Goal: Information Seeking & Learning: Check status

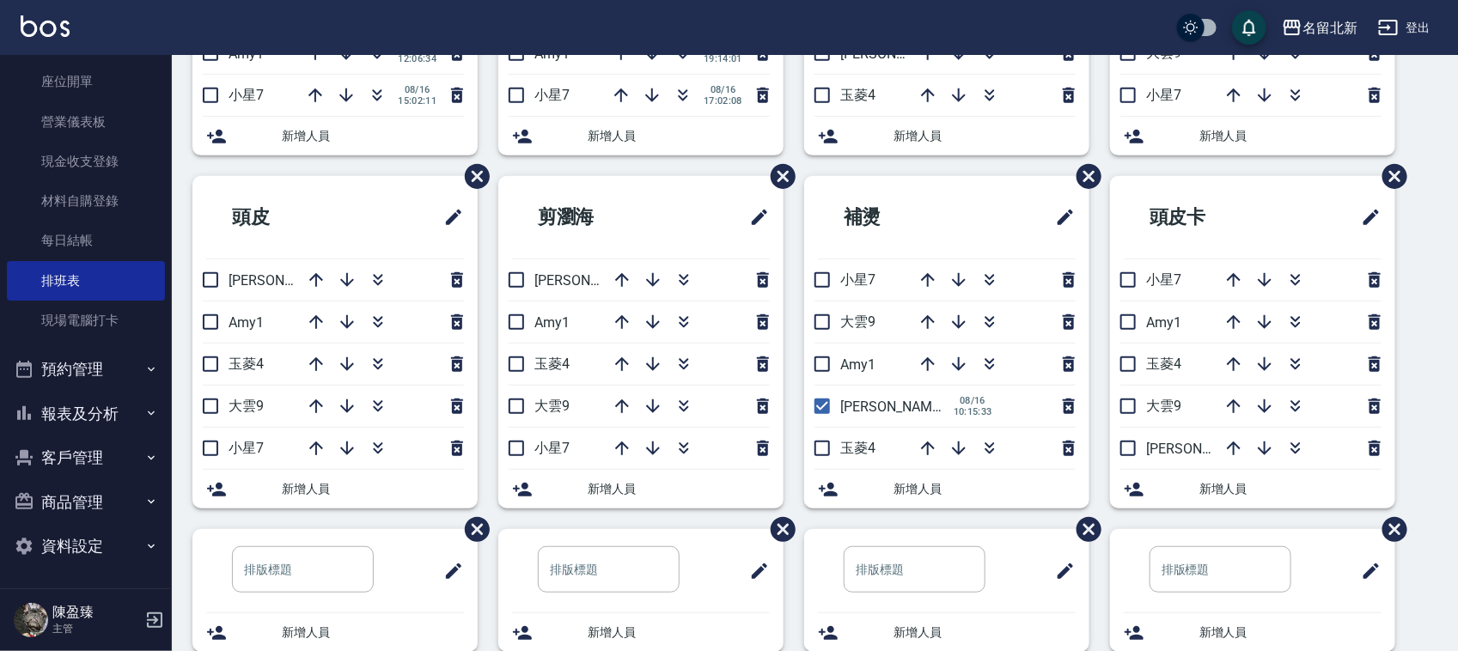
scroll to position [322, 0]
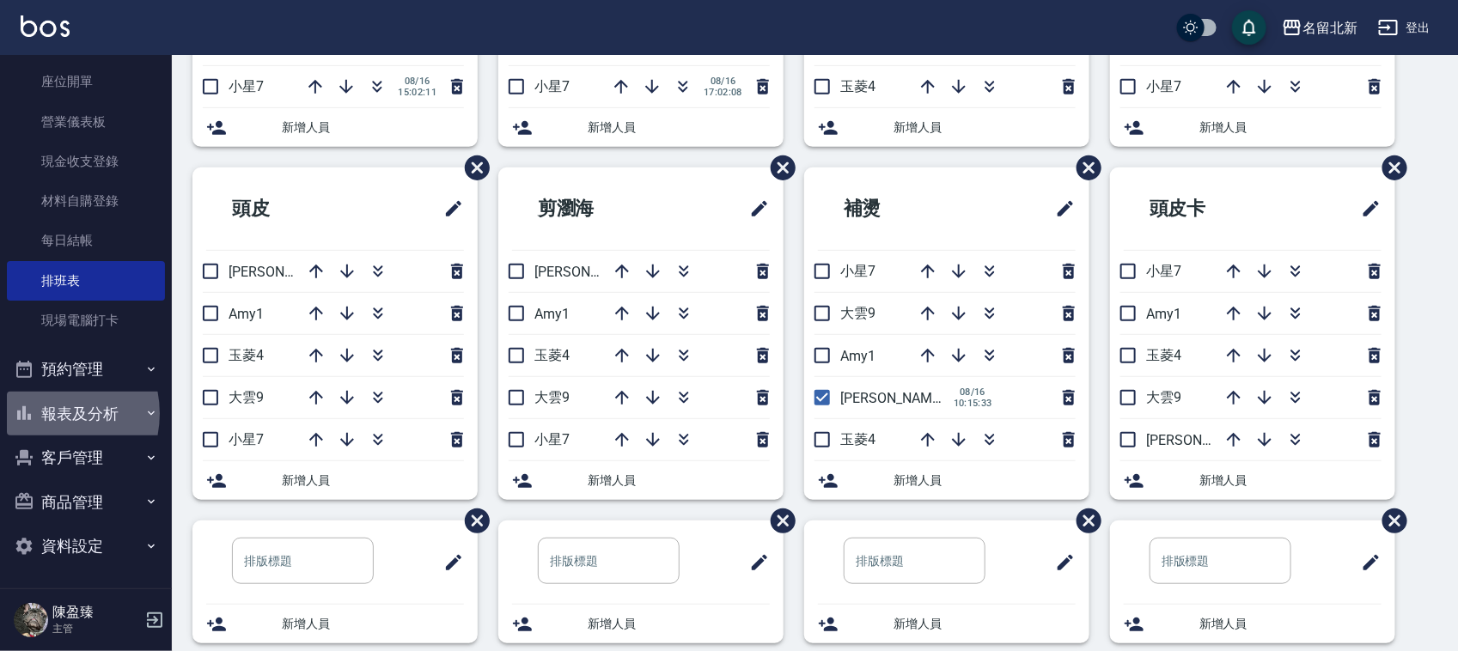
click at [43, 412] on button "報表及分析" at bounding box center [86, 414] width 158 height 45
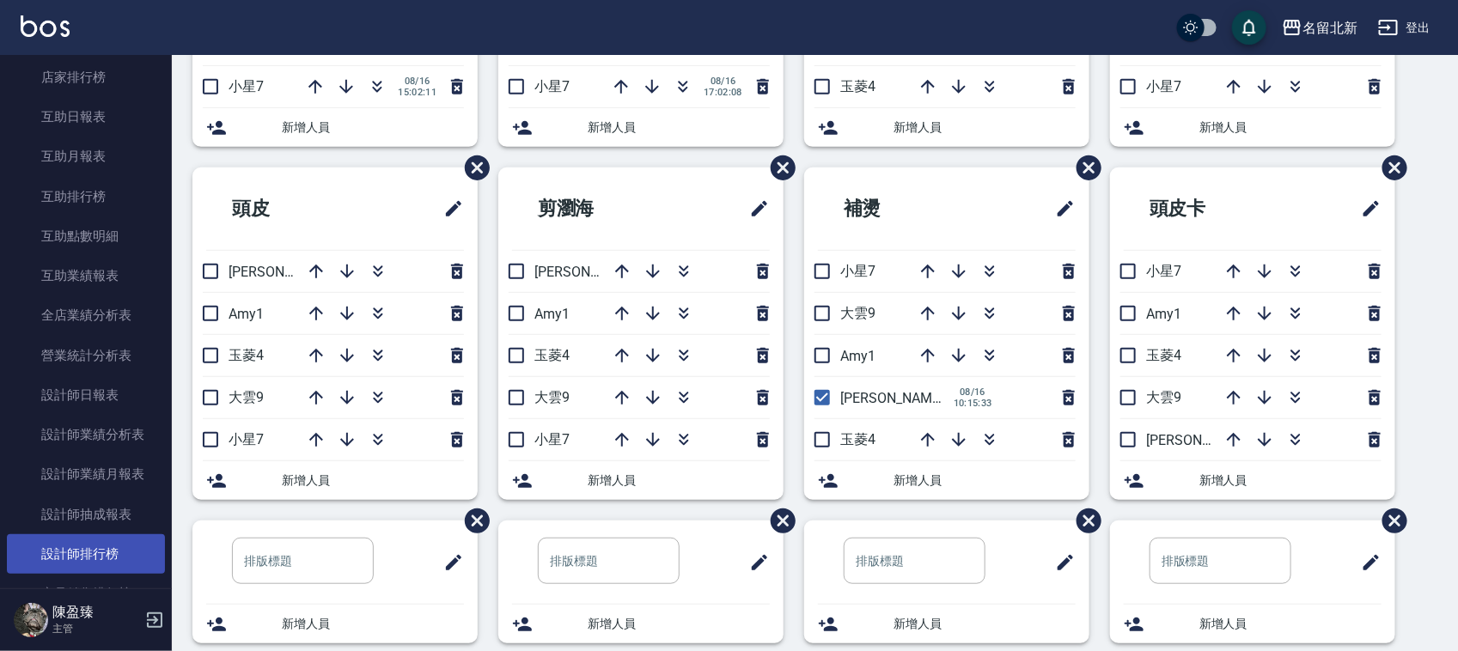
scroll to position [707, 0]
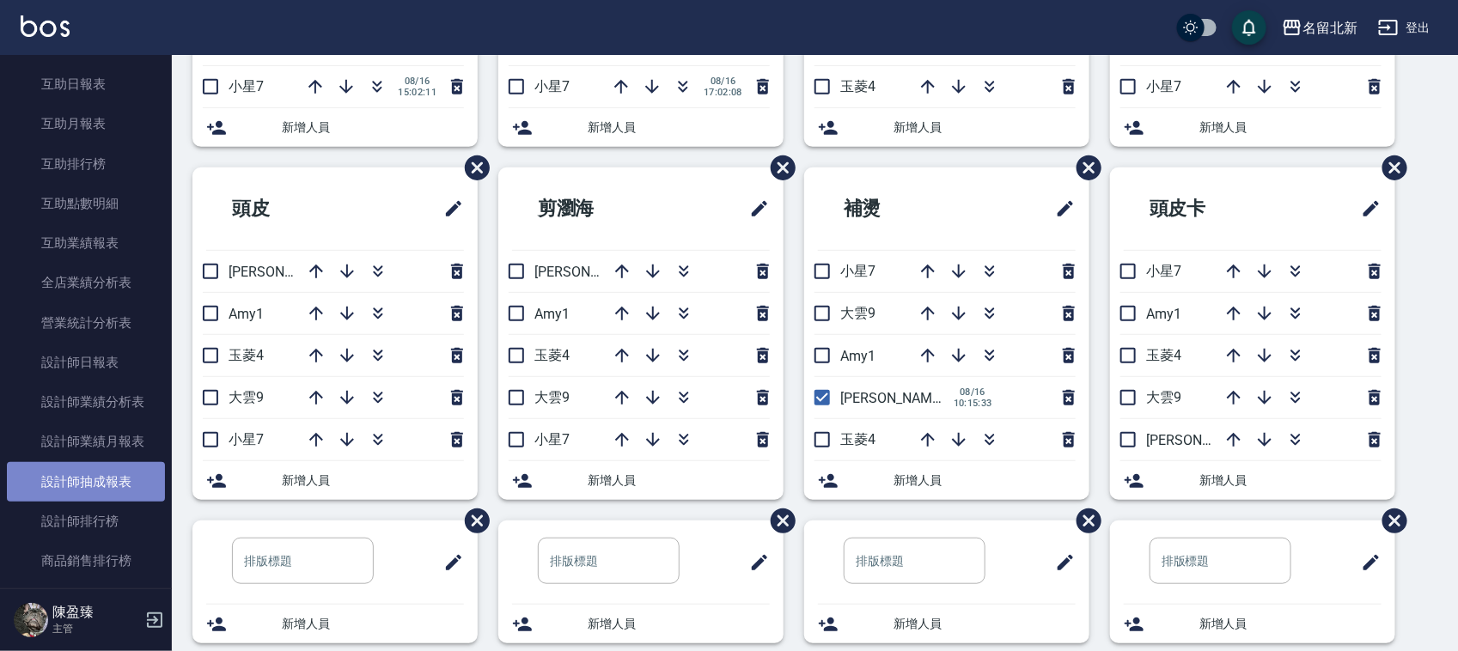
click at [108, 482] on link "設計師抽成報表" at bounding box center [86, 482] width 158 height 40
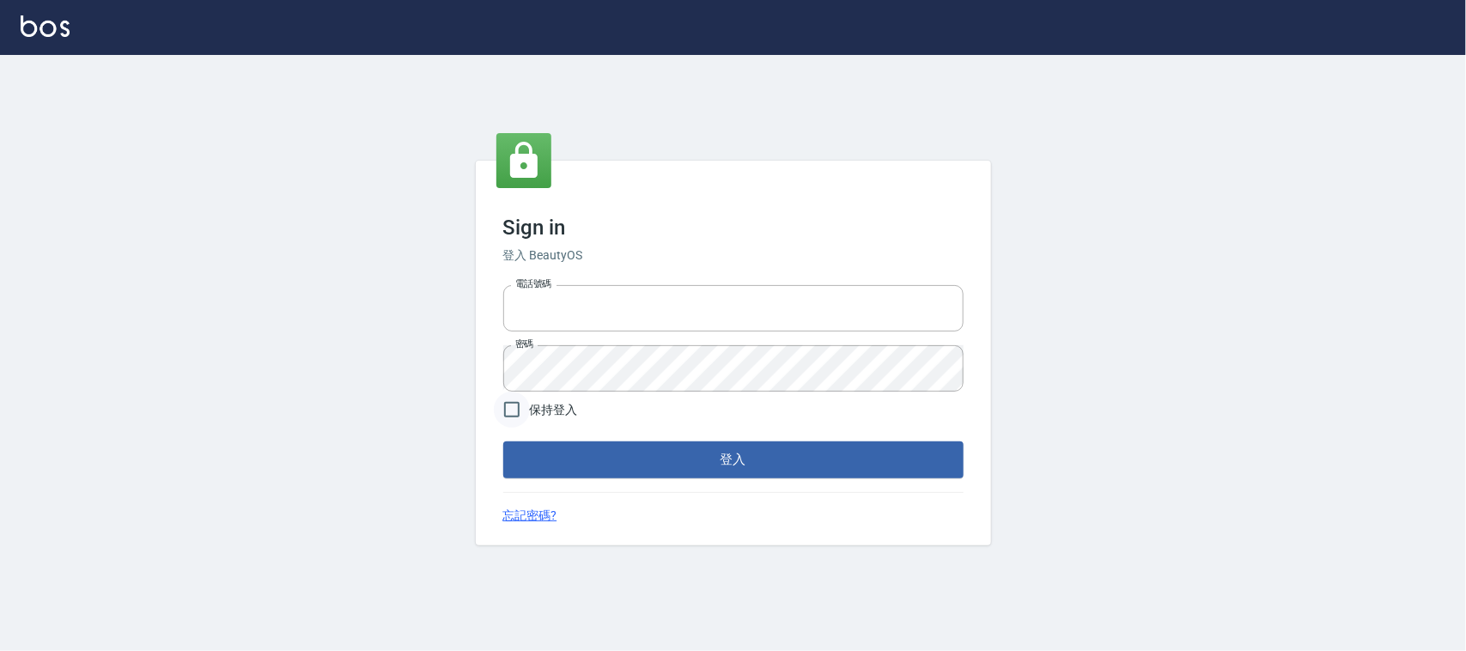
type input "0925193258"
click at [504, 408] on input "保持登入" at bounding box center [512, 410] width 36 height 36
checkbox input "true"
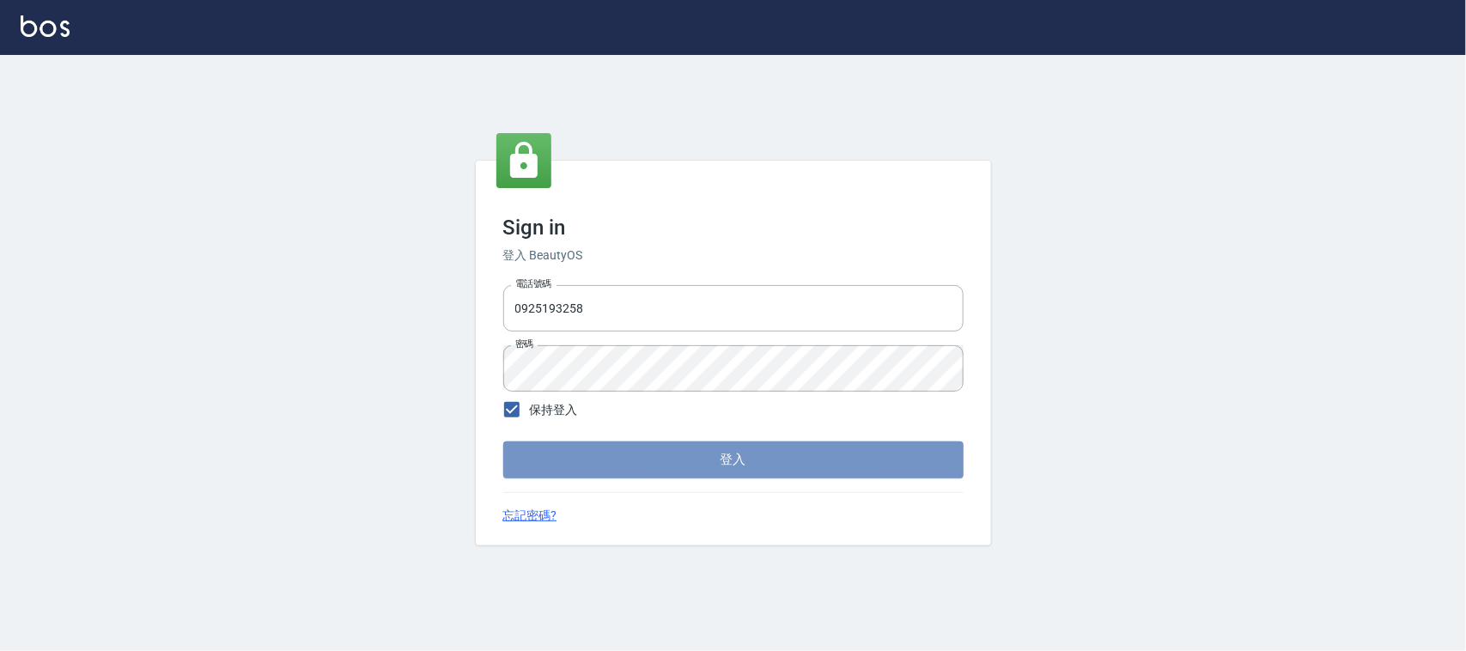
drag, startPoint x: 694, startPoint y: 460, endPoint x: 680, endPoint y: 453, distance: 15.4
click at [687, 456] on button "登入" at bounding box center [733, 459] width 460 height 36
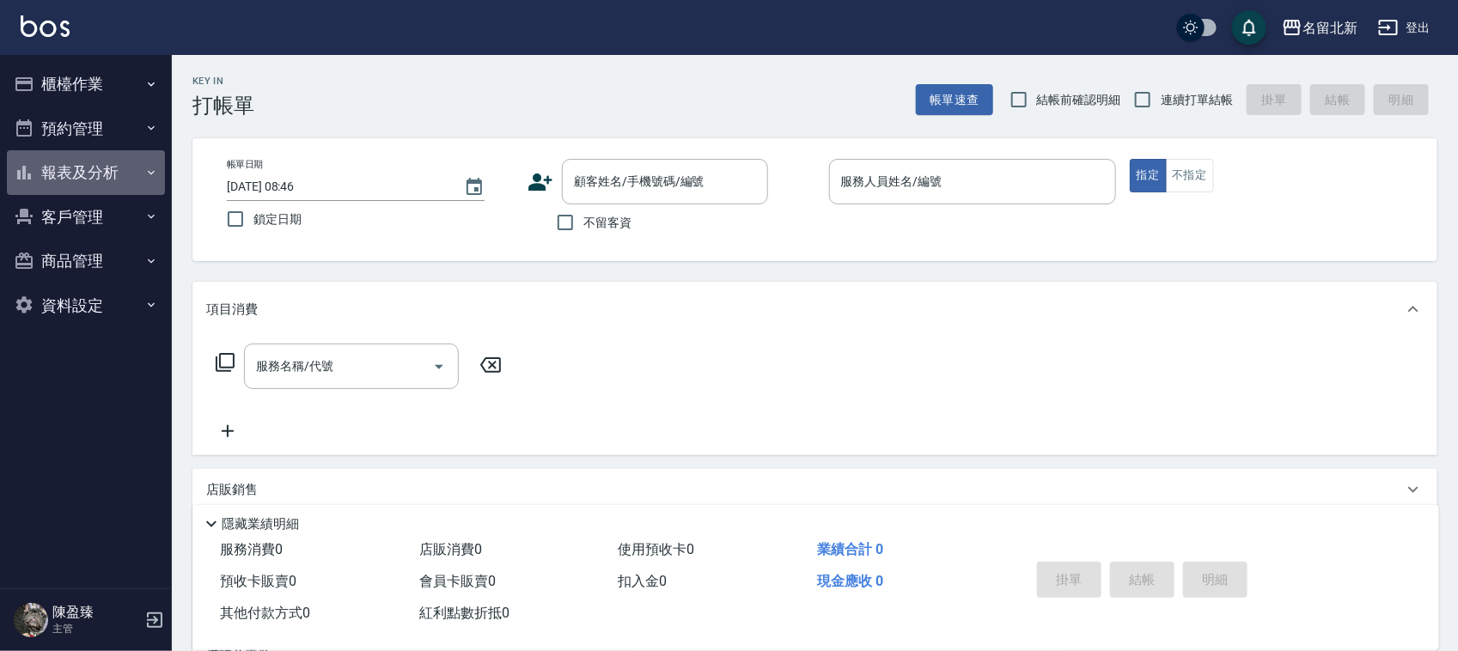
click at [71, 169] on button "報表及分析" at bounding box center [86, 172] width 158 height 45
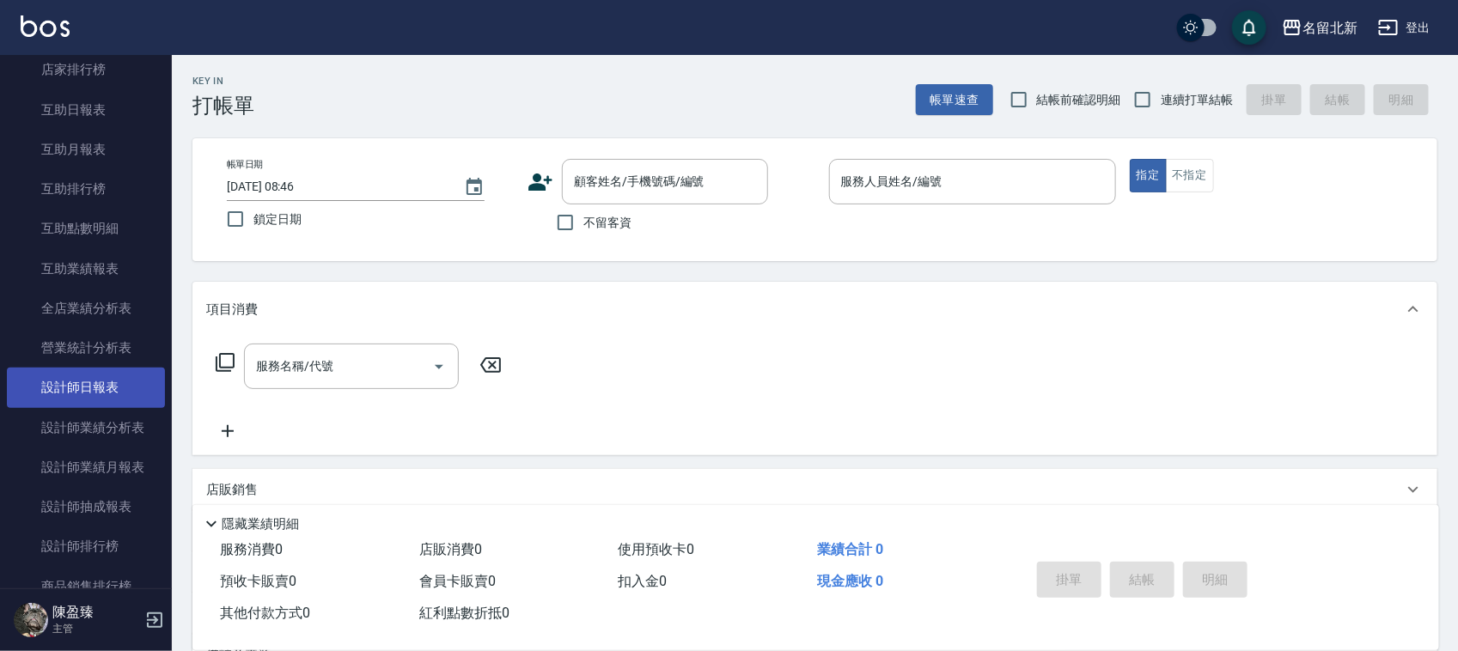
scroll to position [322, 0]
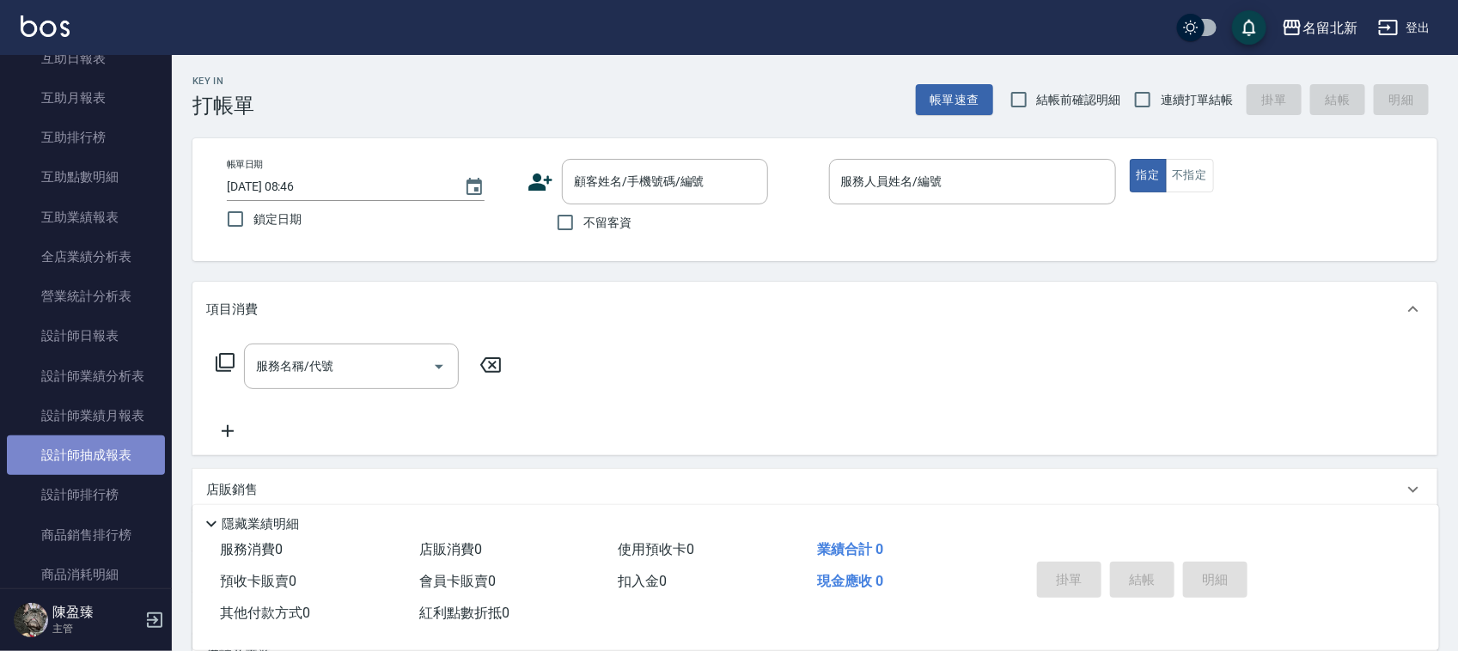
click at [133, 452] on link "設計師抽成報表" at bounding box center [86, 455] width 158 height 40
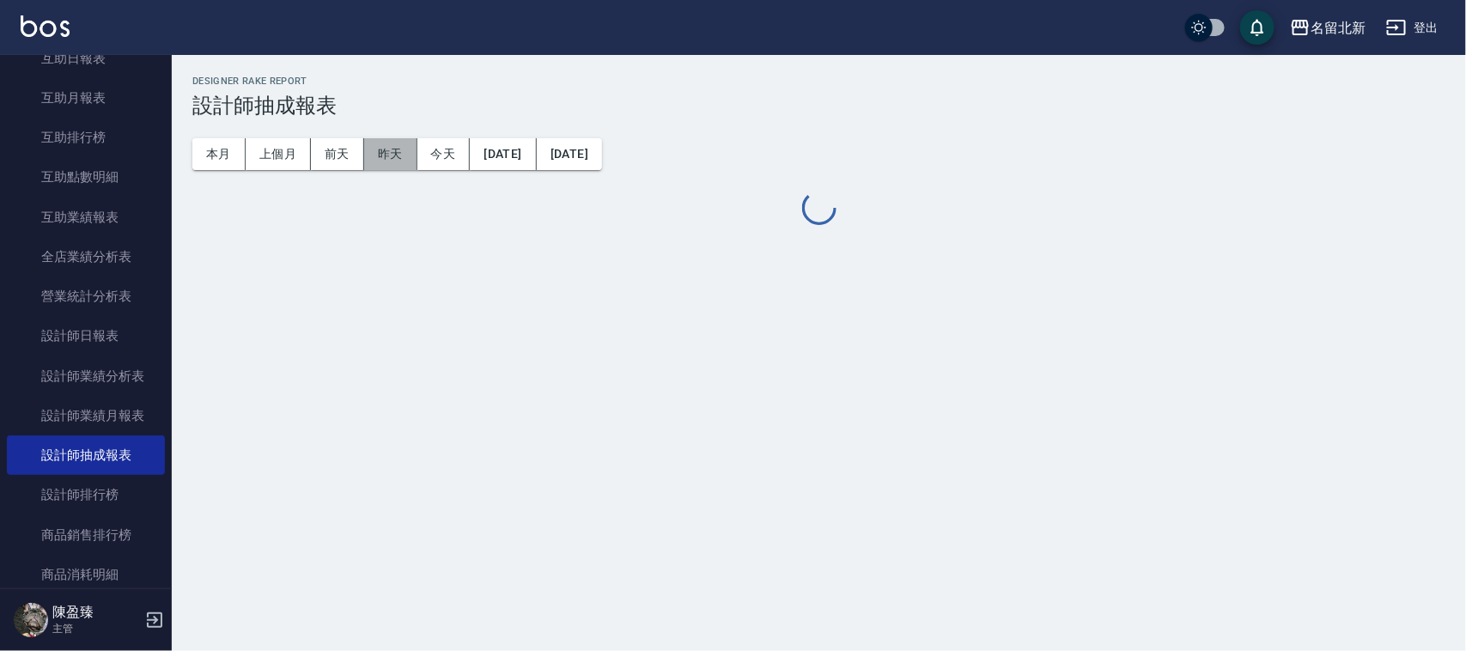
drag, startPoint x: 378, startPoint y: 149, endPoint x: 370, endPoint y: 159, distance: 12.9
click at [374, 155] on button "昨天" at bounding box center [390, 154] width 53 height 32
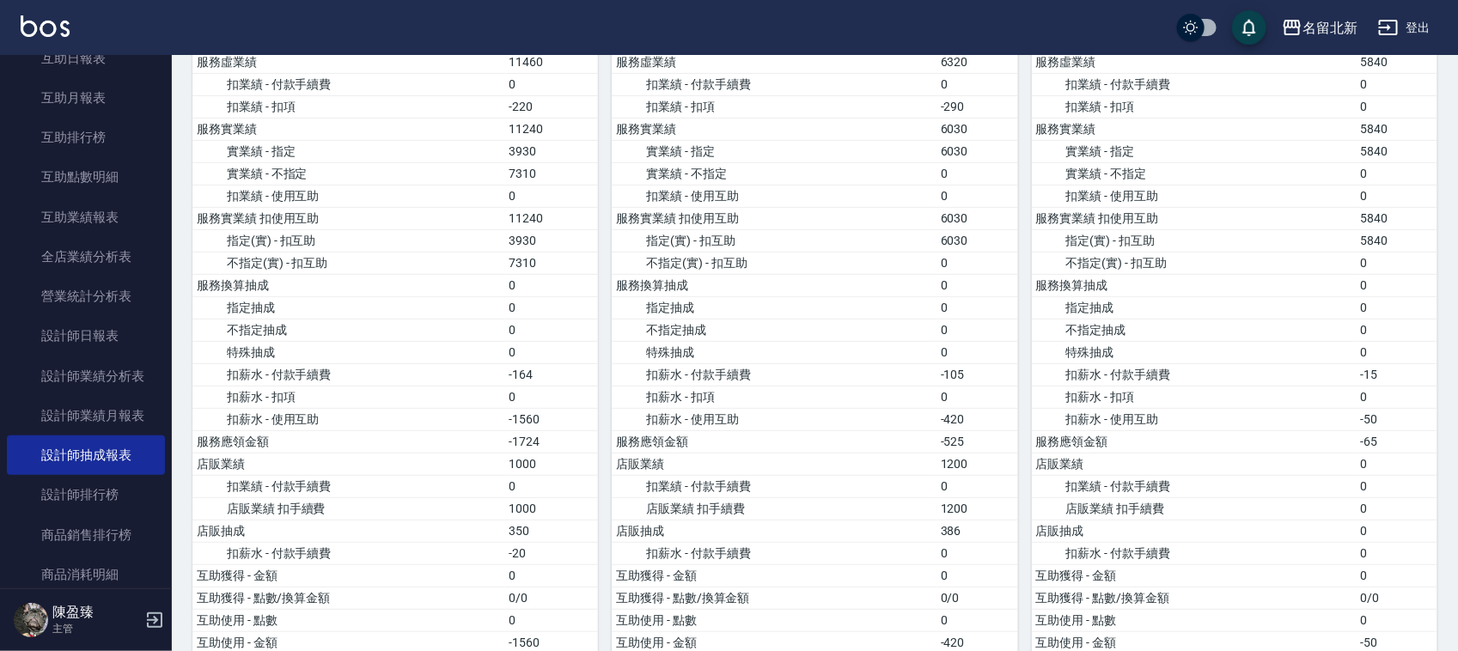
scroll to position [429, 0]
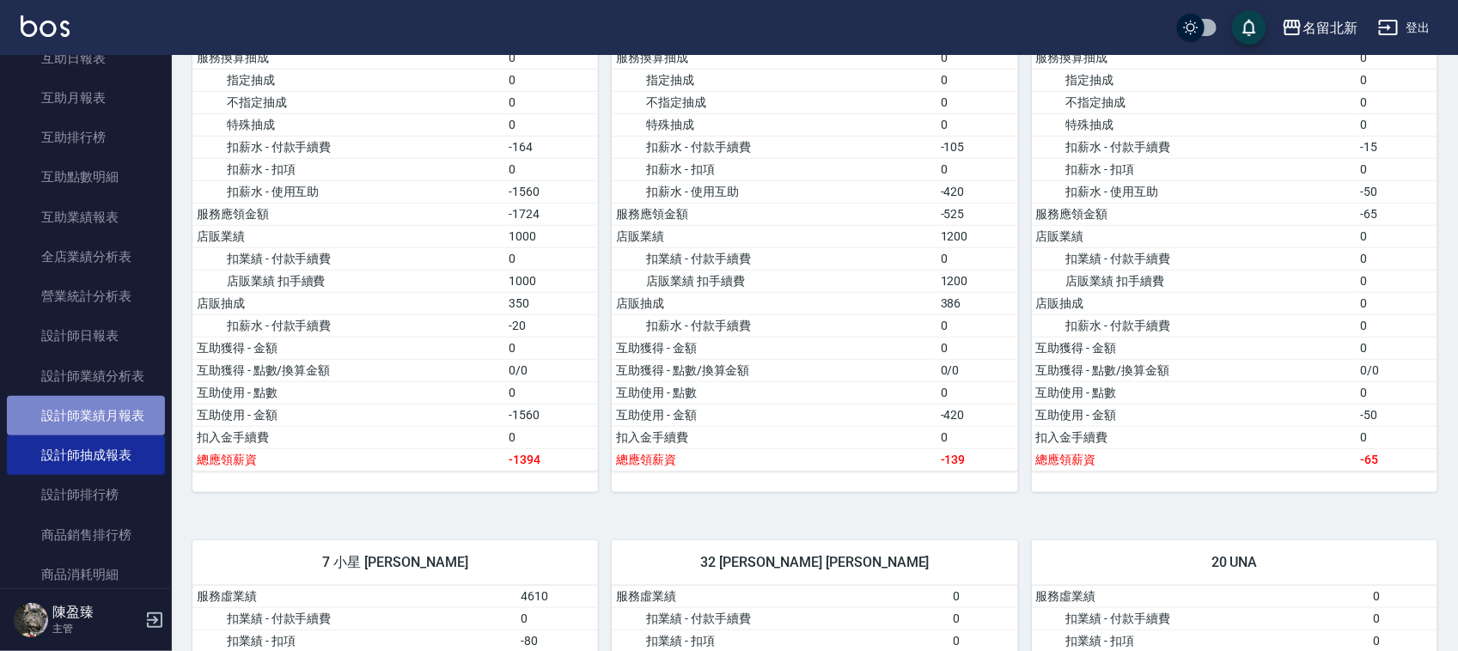
click at [106, 419] on link "設計師業績月報表" at bounding box center [86, 416] width 158 height 40
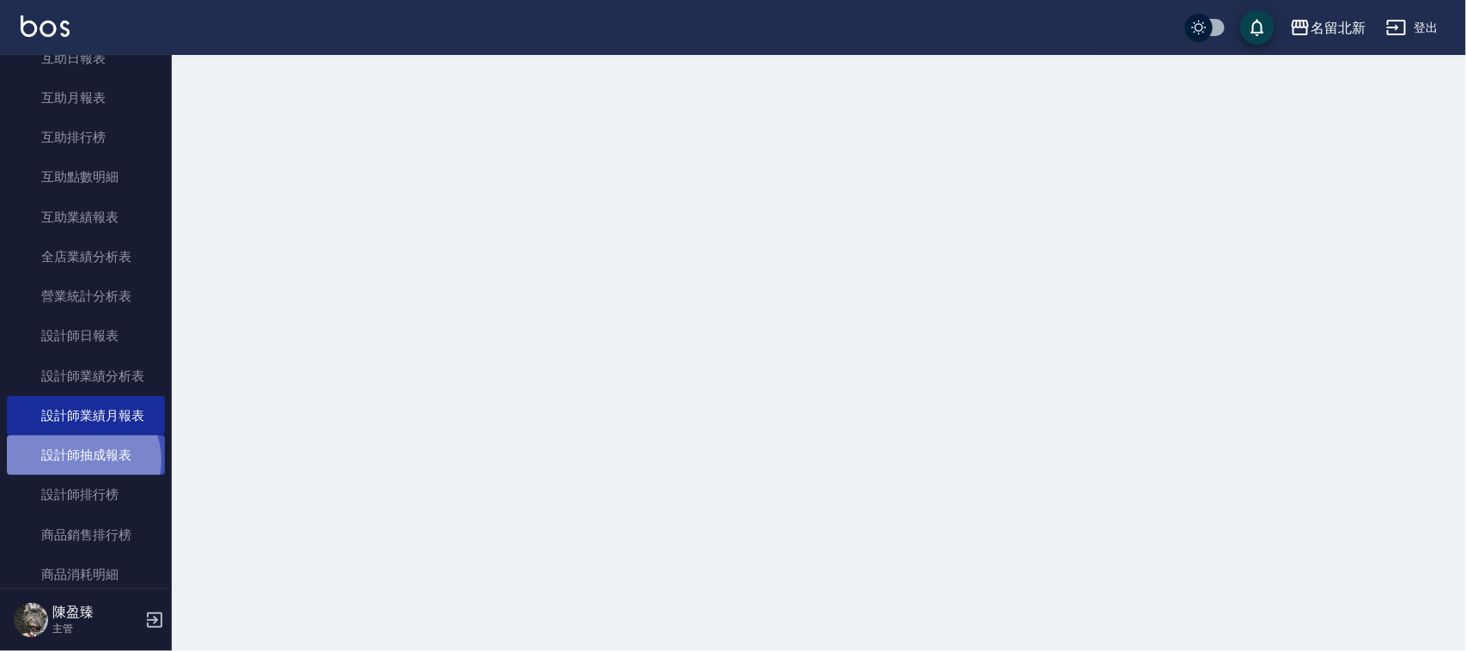
click at [82, 462] on link "設計師抽成報表" at bounding box center [86, 455] width 158 height 40
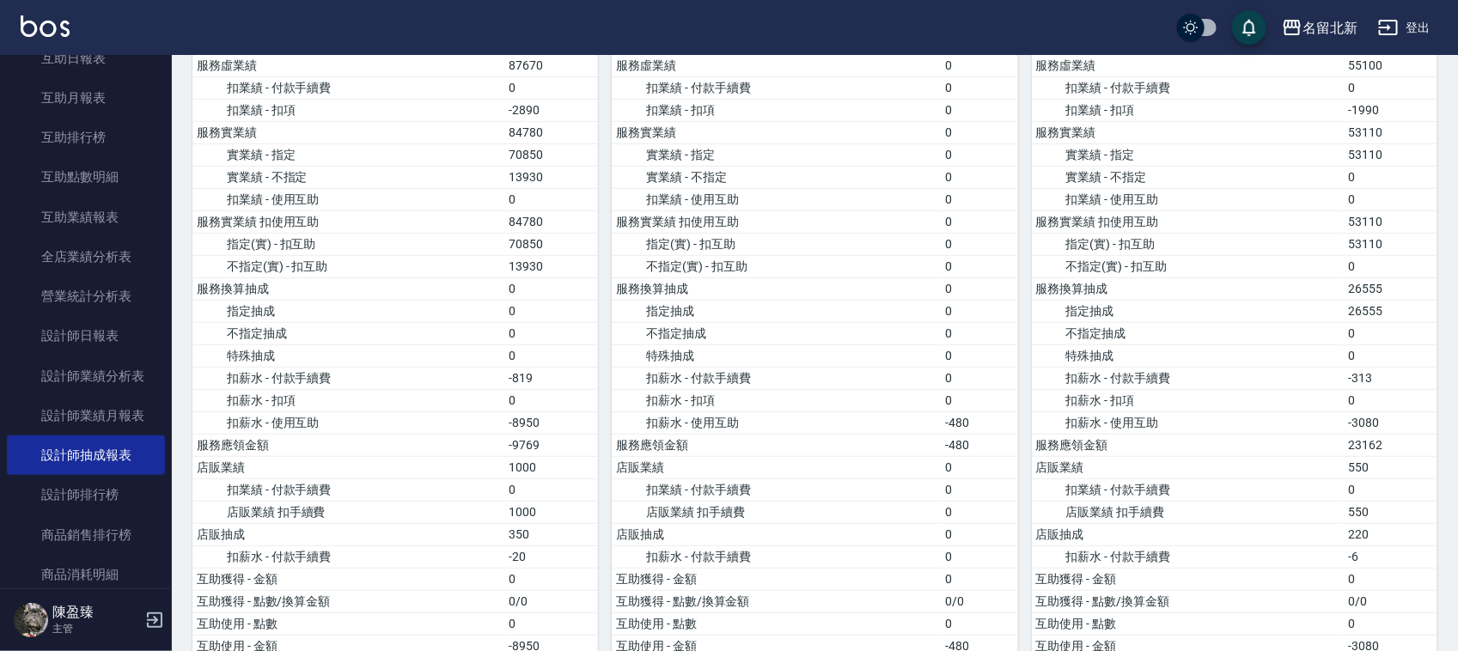
scroll to position [322, 0]
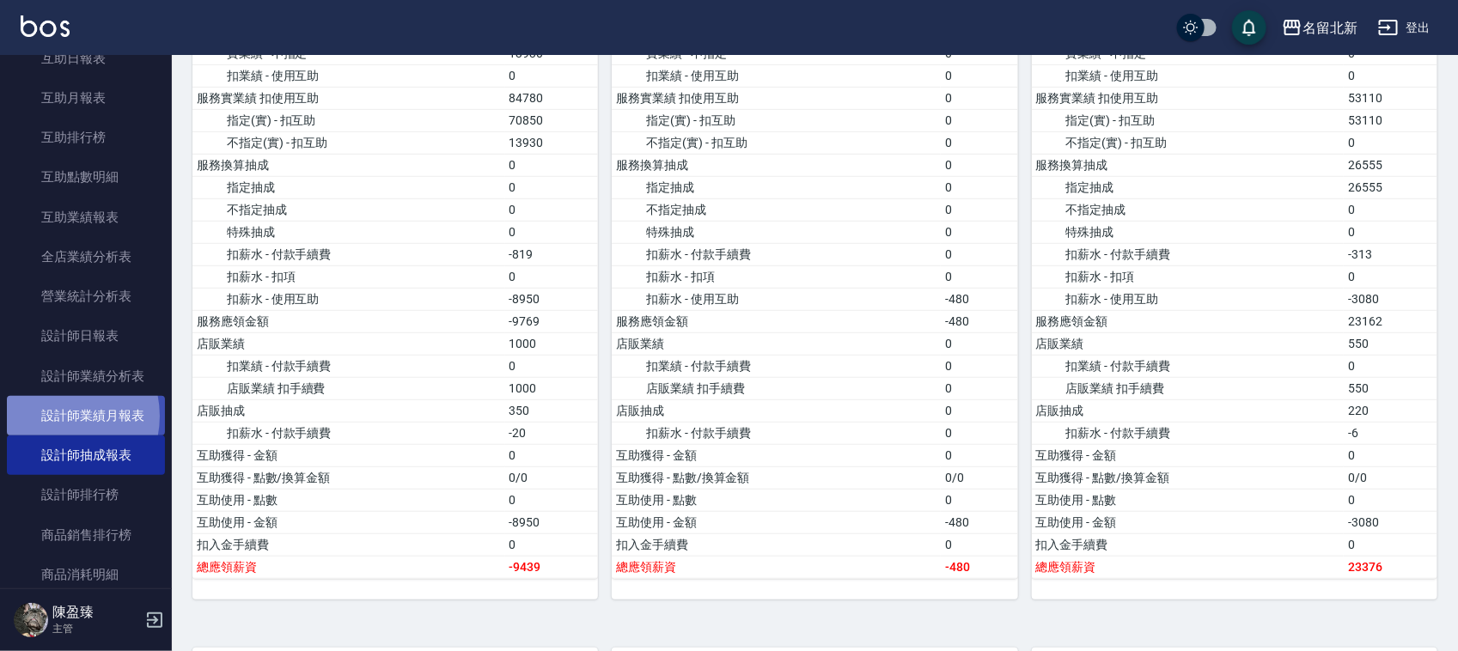
click at [57, 417] on link "設計師業績月報表" at bounding box center [86, 416] width 158 height 40
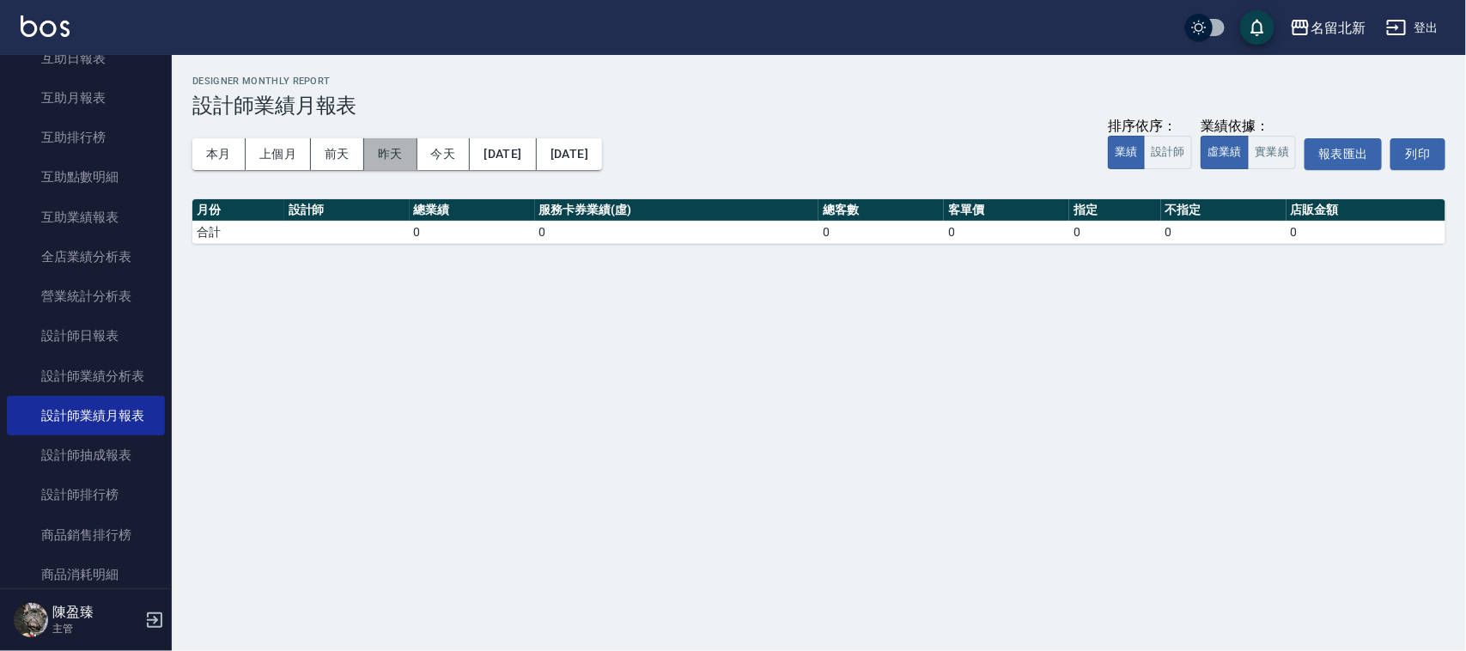
click at [389, 155] on button "昨天" at bounding box center [390, 154] width 53 height 32
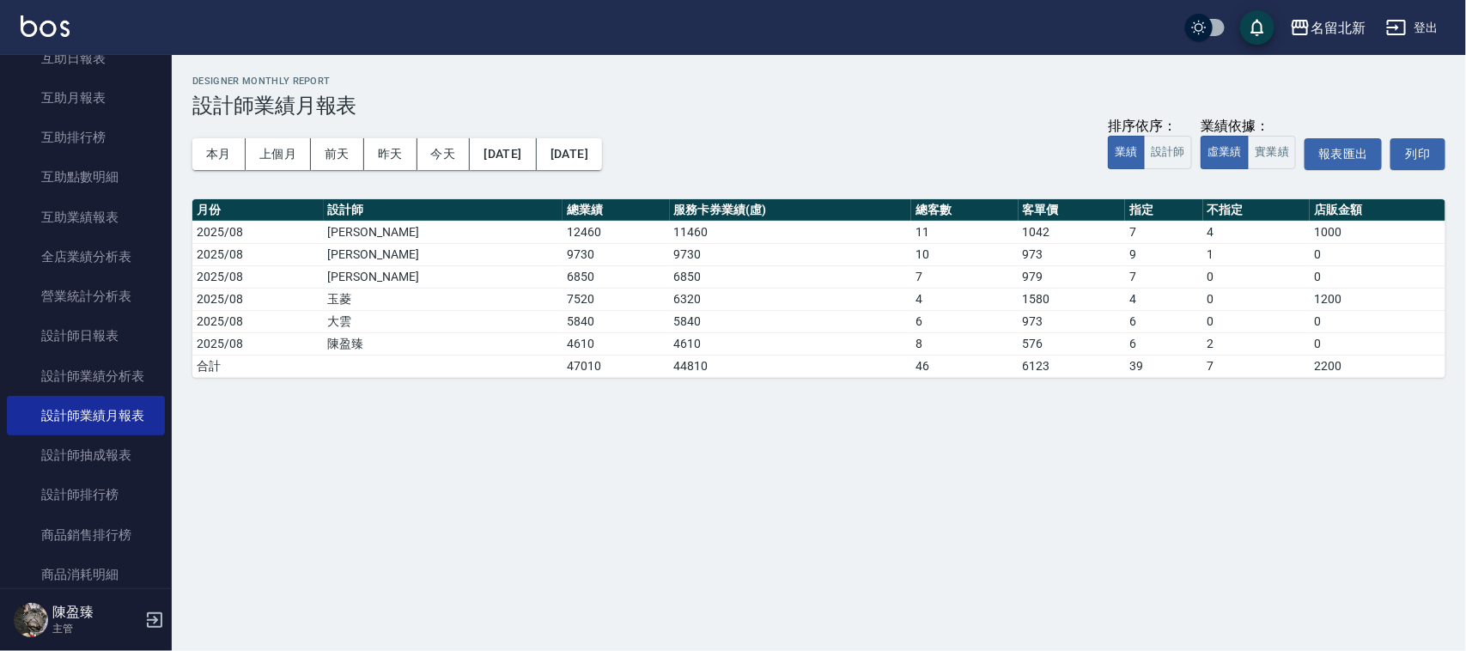
click at [204, 133] on div "本月 上個月 [DATE] [DATE] [DATE] [DATE] [DATE] 排序依序： 業績 設計師 業績依據： 虛業績 實業績 報表匯出 列印" at bounding box center [818, 154] width 1253 height 73
click at [217, 151] on button "本月" at bounding box center [218, 154] width 53 height 32
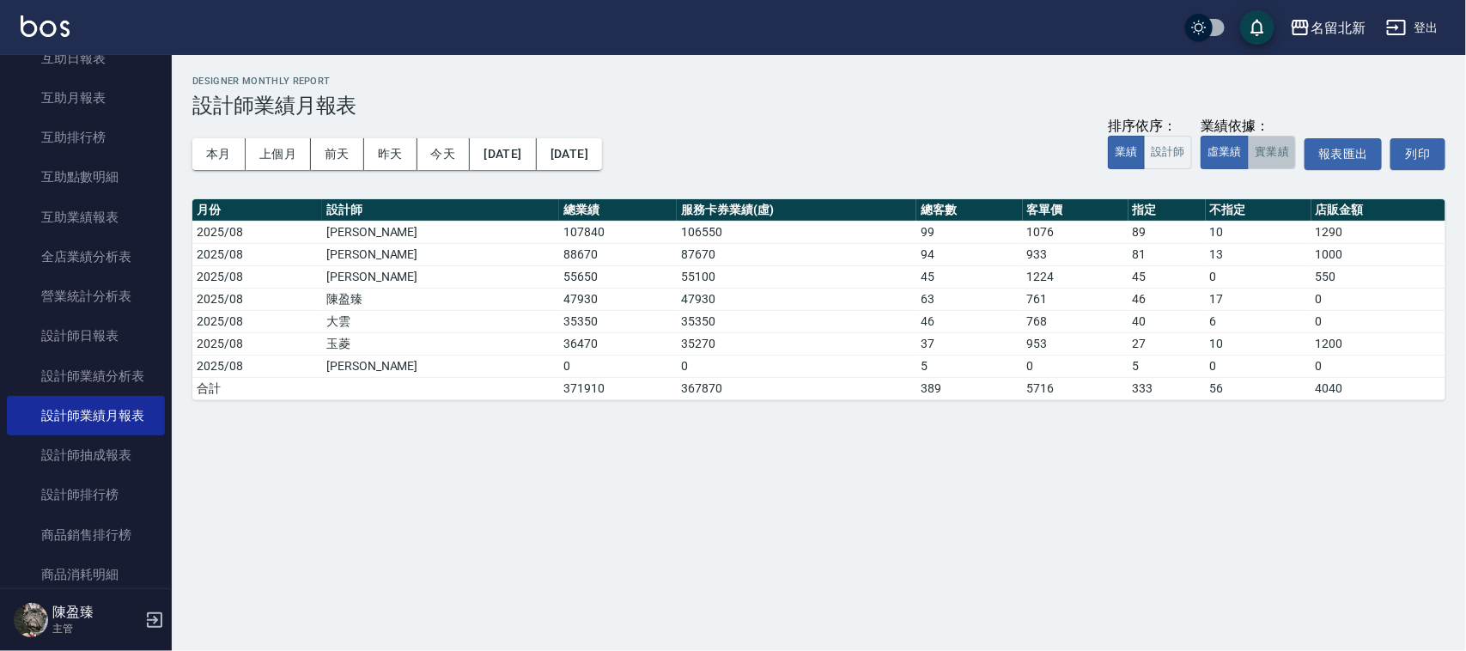
click at [1254, 166] on button "實業績" at bounding box center [1272, 152] width 48 height 33
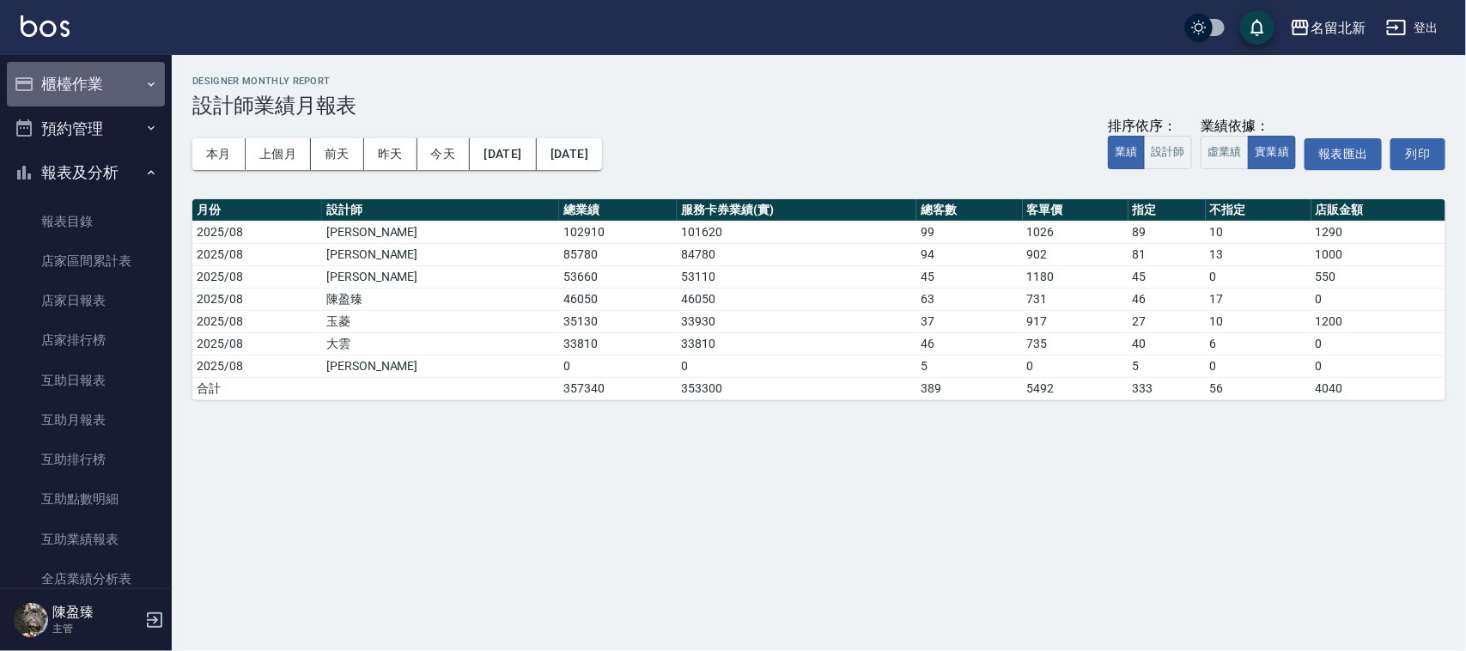
click at [107, 79] on button "櫃檯作業" at bounding box center [86, 84] width 158 height 45
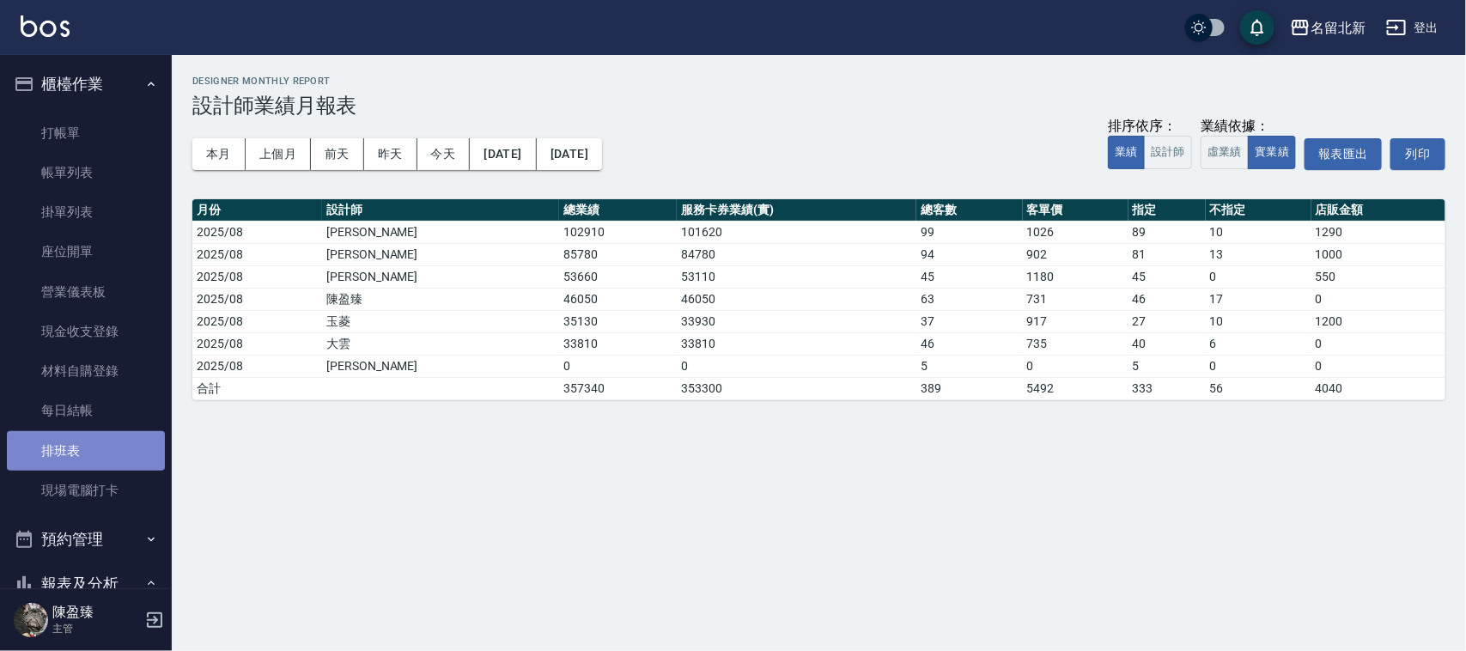
click at [122, 451] on link "排班表" at bounding box center [86, 451] width 158 height 40
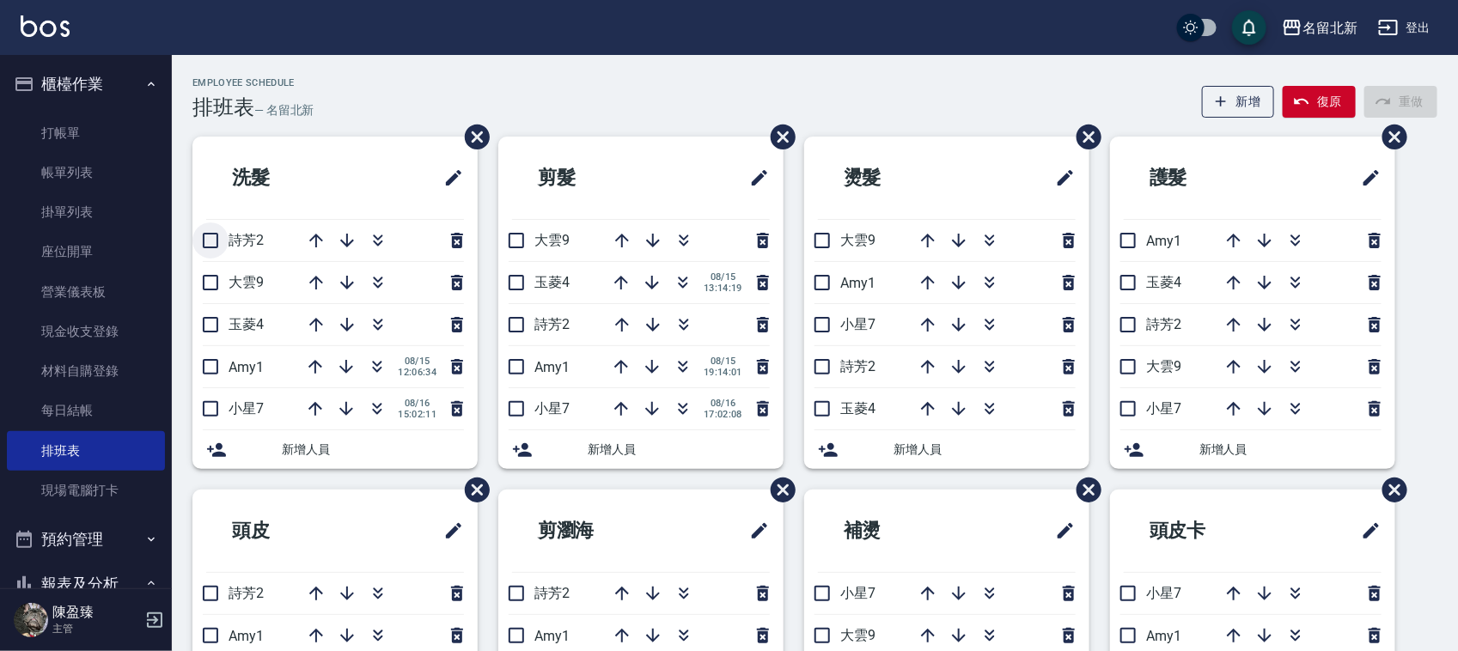
click at [221, 239] on input "checkbox" at bounding box center [210, 240] width 36 height 36
checkbox input "true"
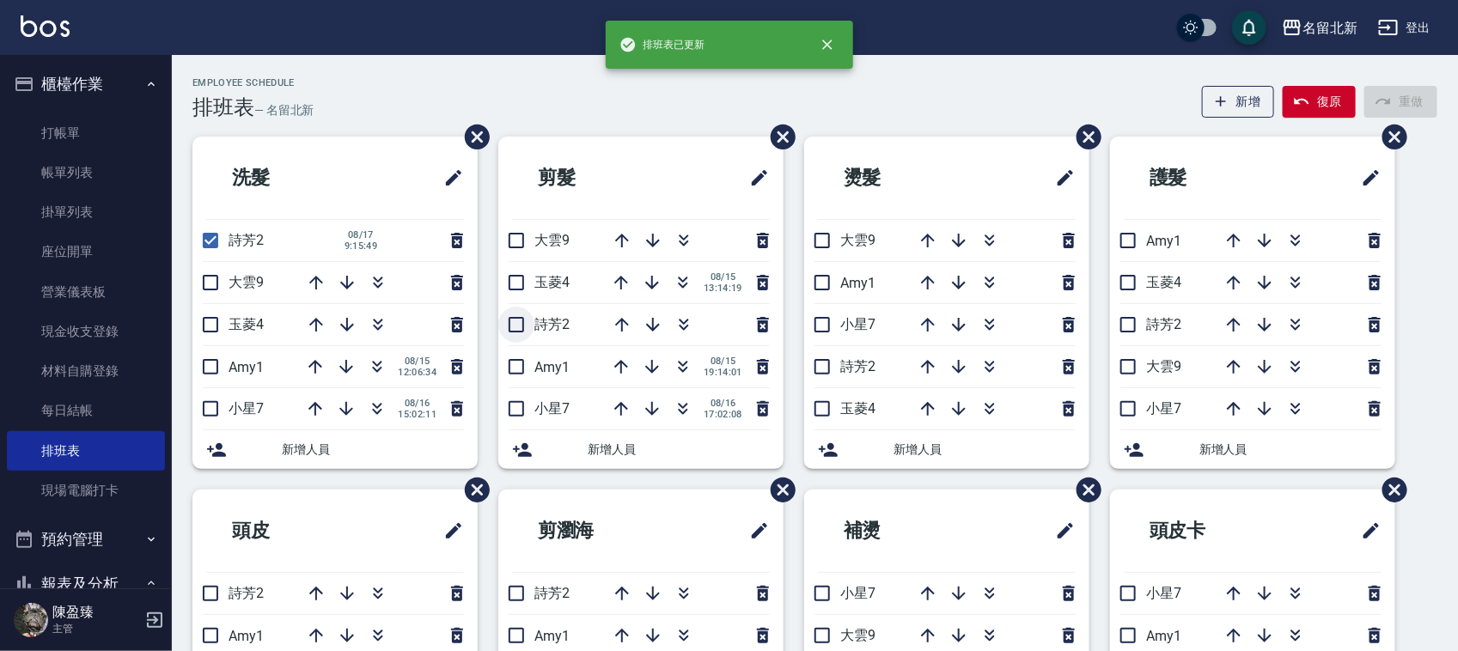
click at [520, 327] on input "checkbox" at bounding box center [516, 325] width 36 height 36
checkbox input "true"
drag, startPoint x: 822, startPoint y: 362, endPoint x: 895, endPoint y: 380, distance: 75.2
click at [822, 362] on input "checkbox" at bounding box center [822, 367] width 36 height 36
checkbox input "true"
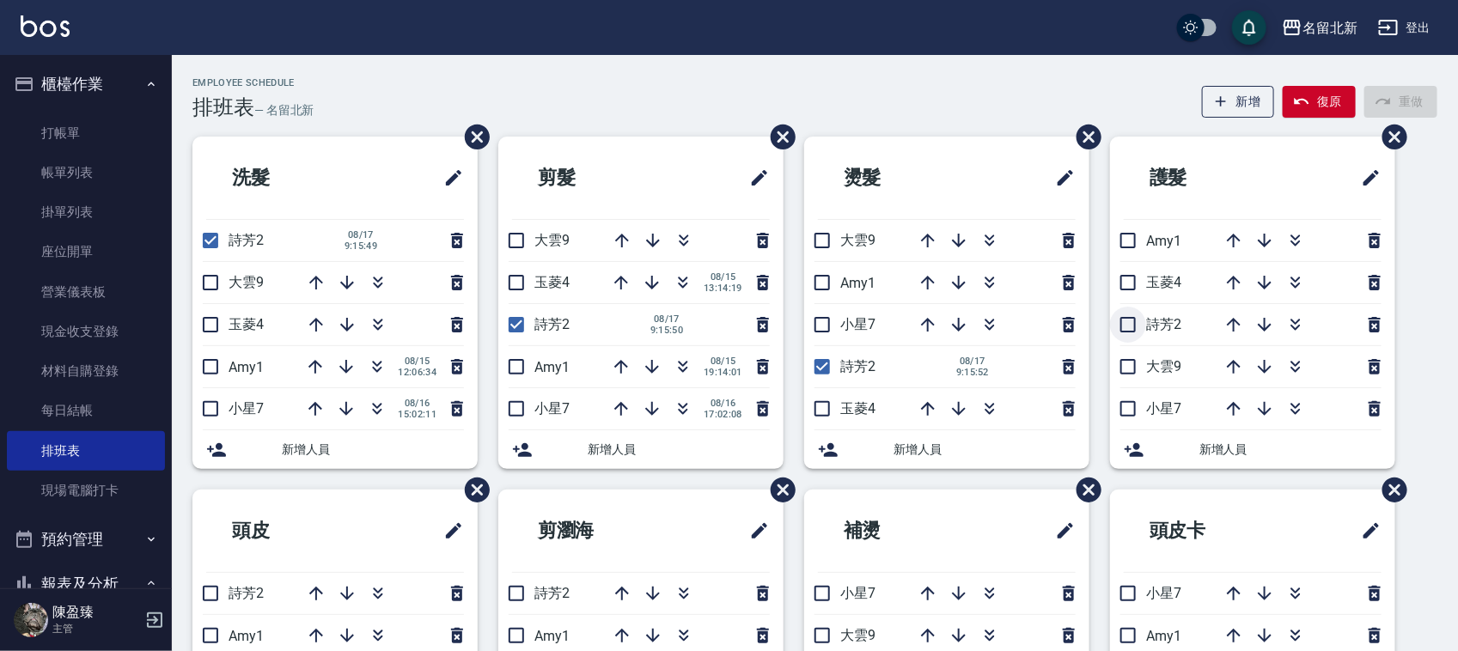
click at [1129, 325] on input "checkbox" at bounding box center [1128, 325] width 36 height 36
checkbox input "true"
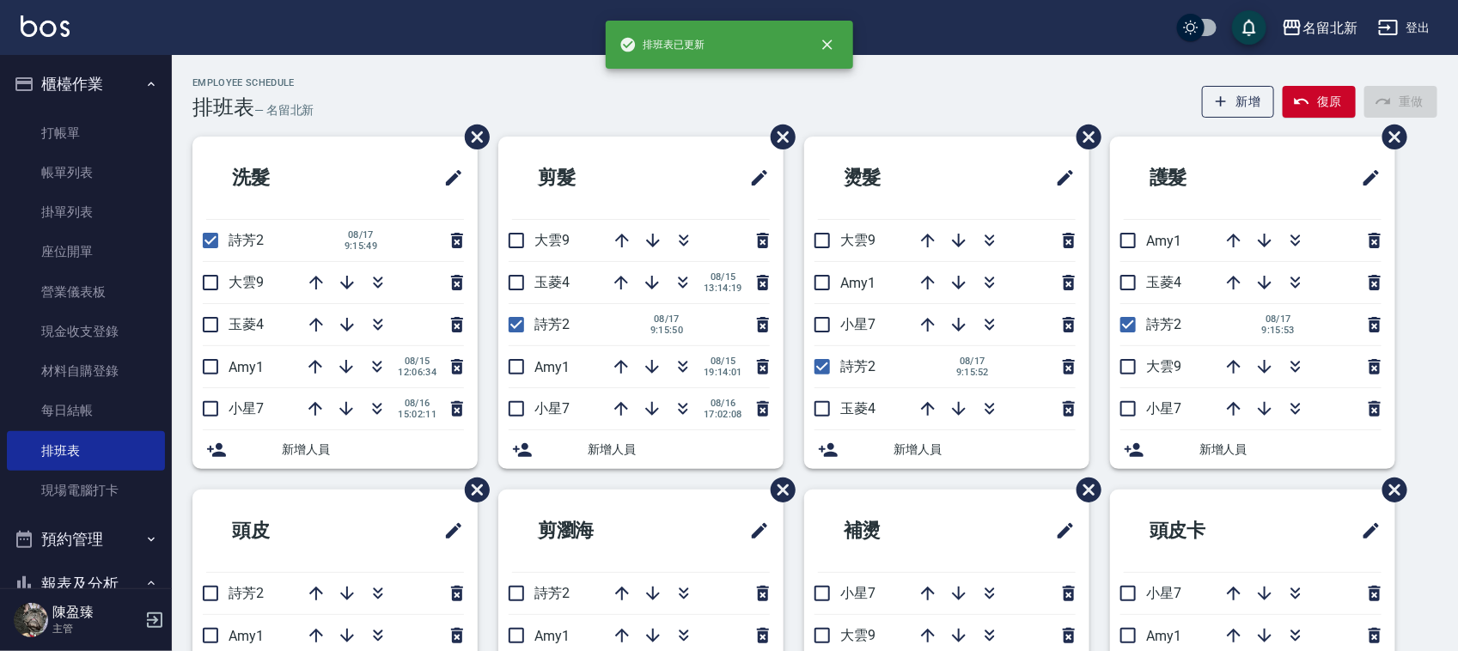
scroll to position [322, 0]
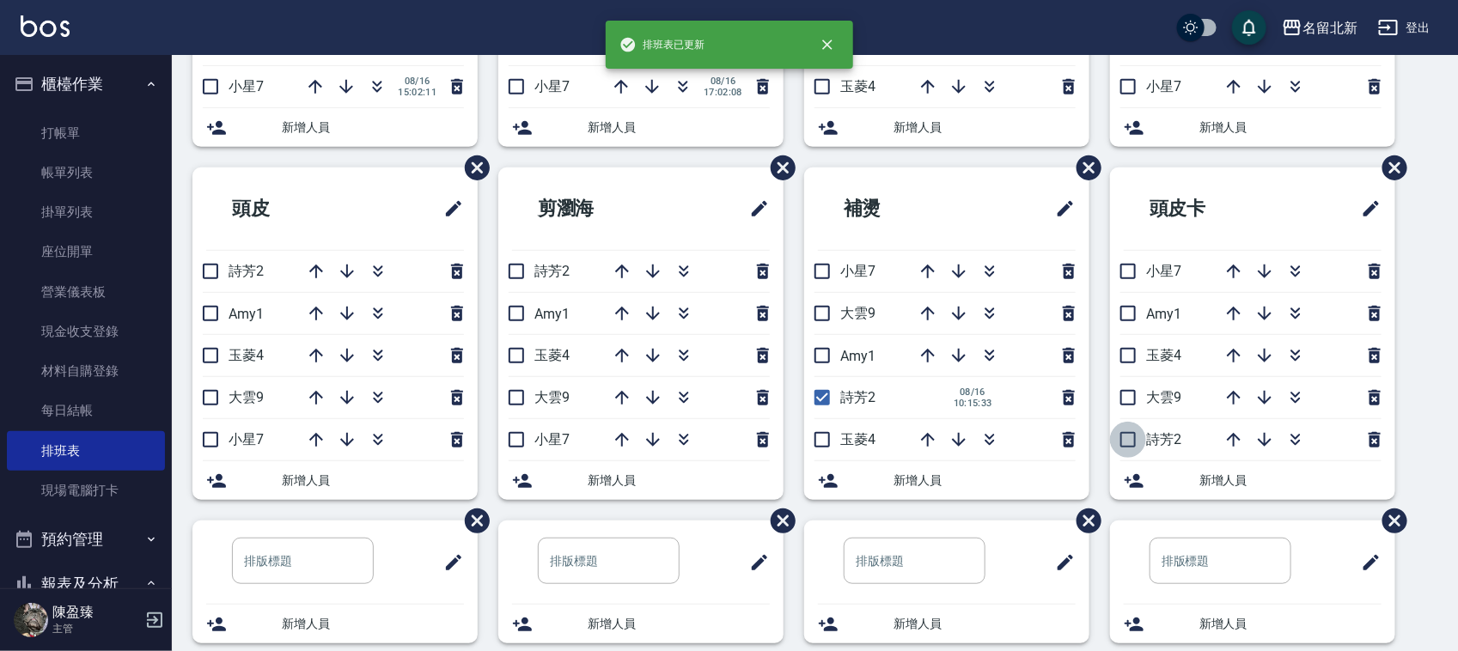
click at [1123, 442] on input "checkbox" at bounding box center [1128, 440] width 36 height 36
checkbox input "true"
click at [508, 275] on input "checkbox" at bounding box center [516, 271] width 36 height 36
checkbox input "true"
click at [207, 269] on input "checkbox" at bounding box center [210, 271] width 36 height 36
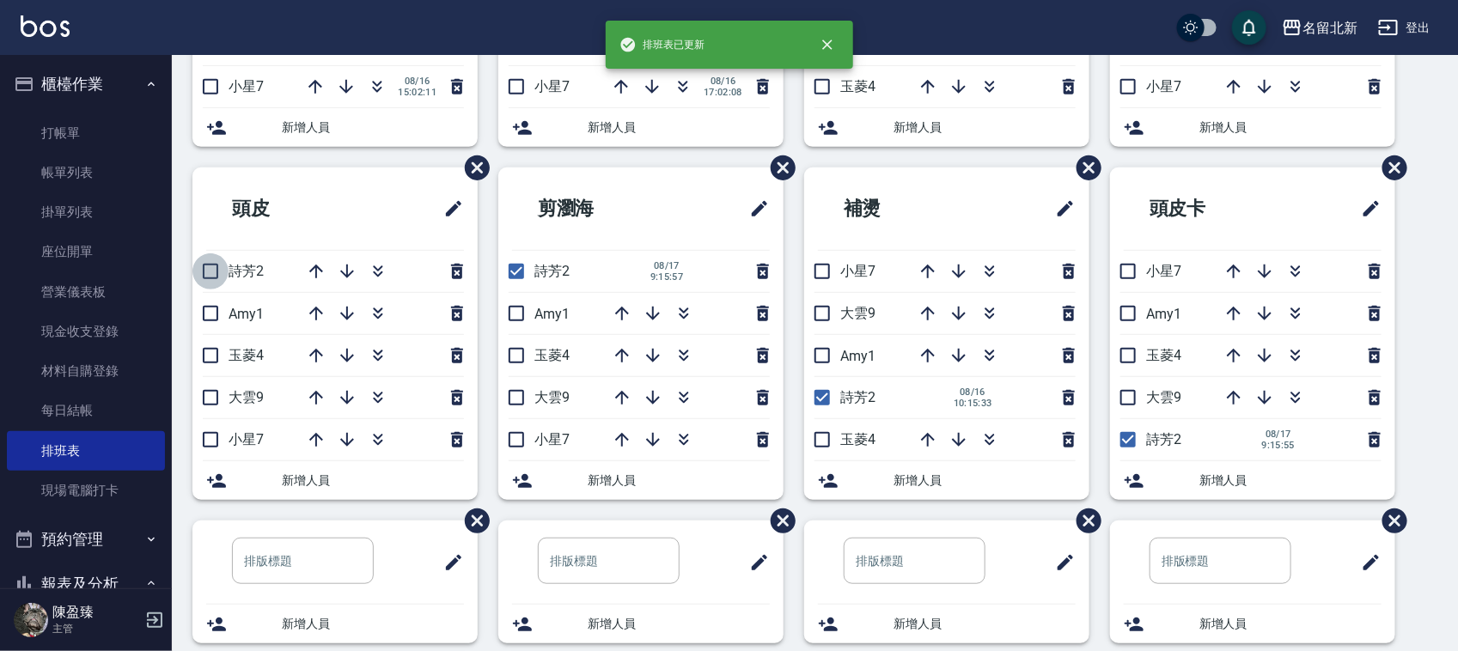
checkbox input "true"
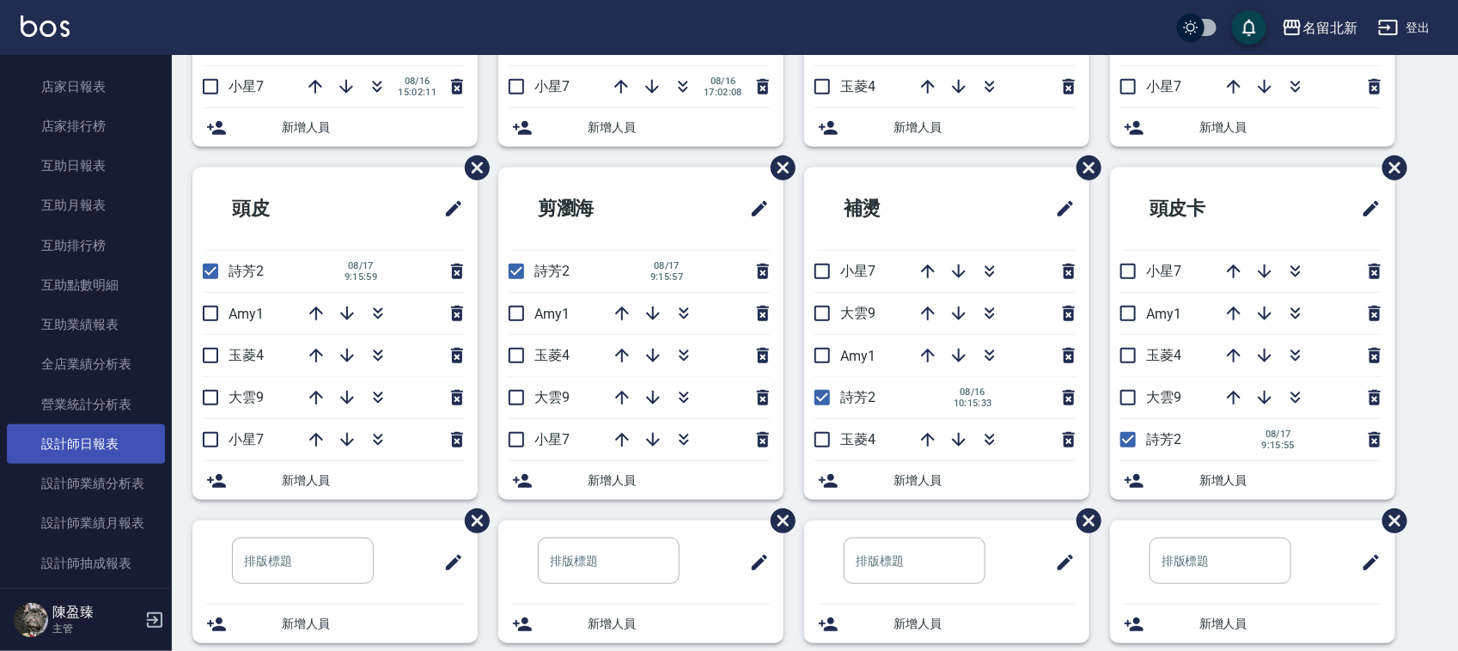
scroll to position [644, 0]
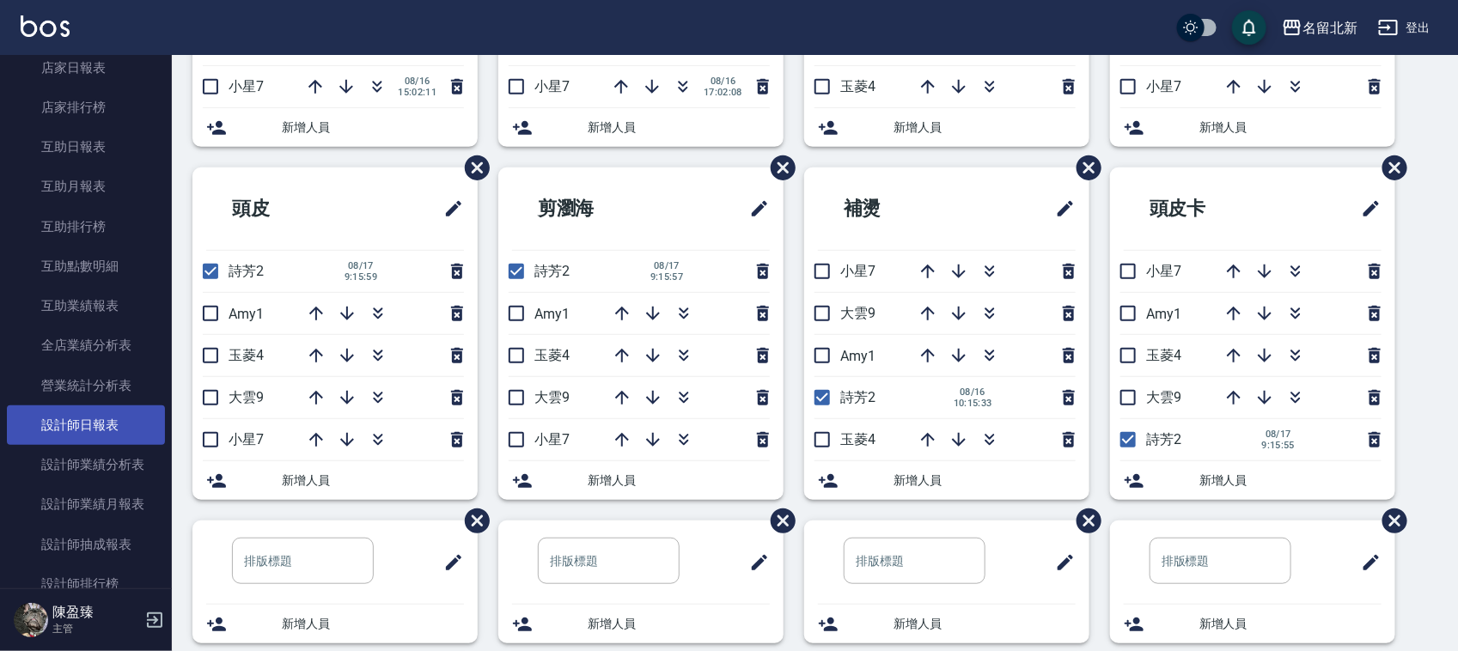
click at [127, 423] on link "設計師日報表" at bounding box center [86, 425] width 158 height 40
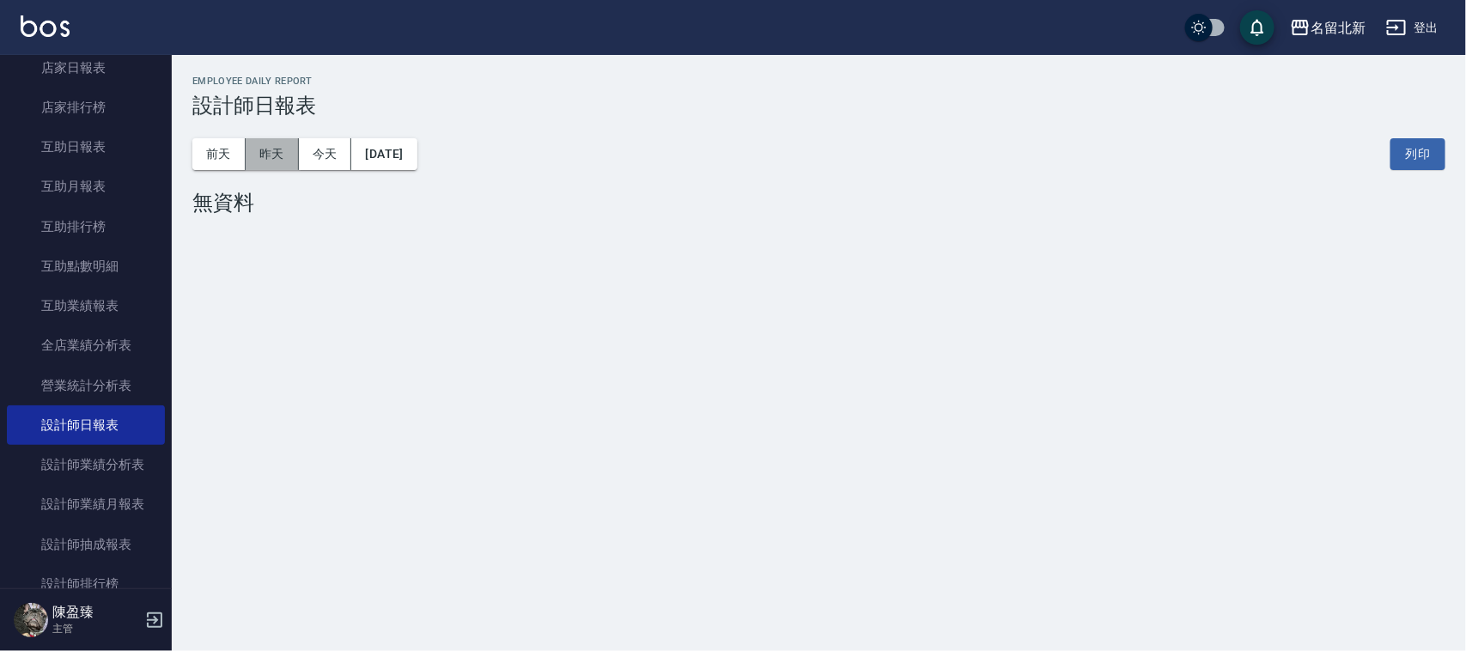
click at [268, 146] on button "昨天" at bounding box center [272, 154] width 53 height 32
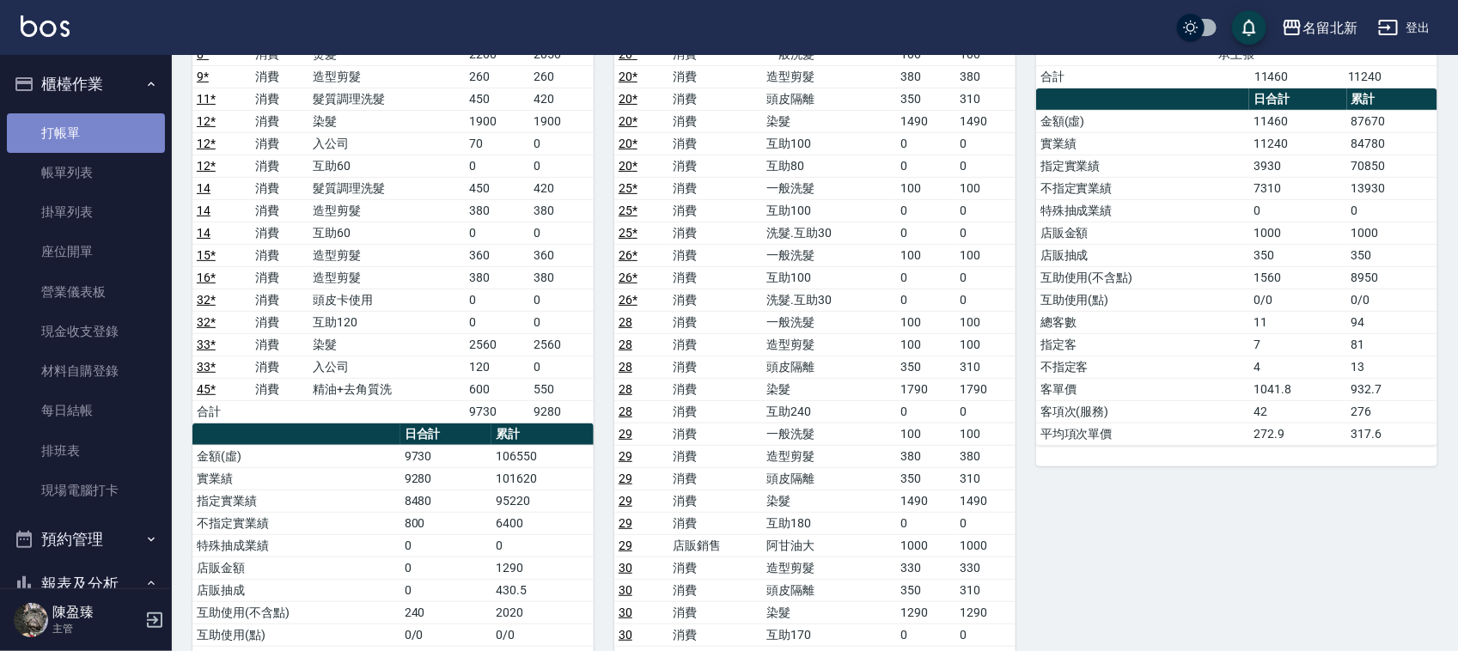
click at [97, 136] on link "打帳單" at bounding box center [86, 133] width 158 height 40
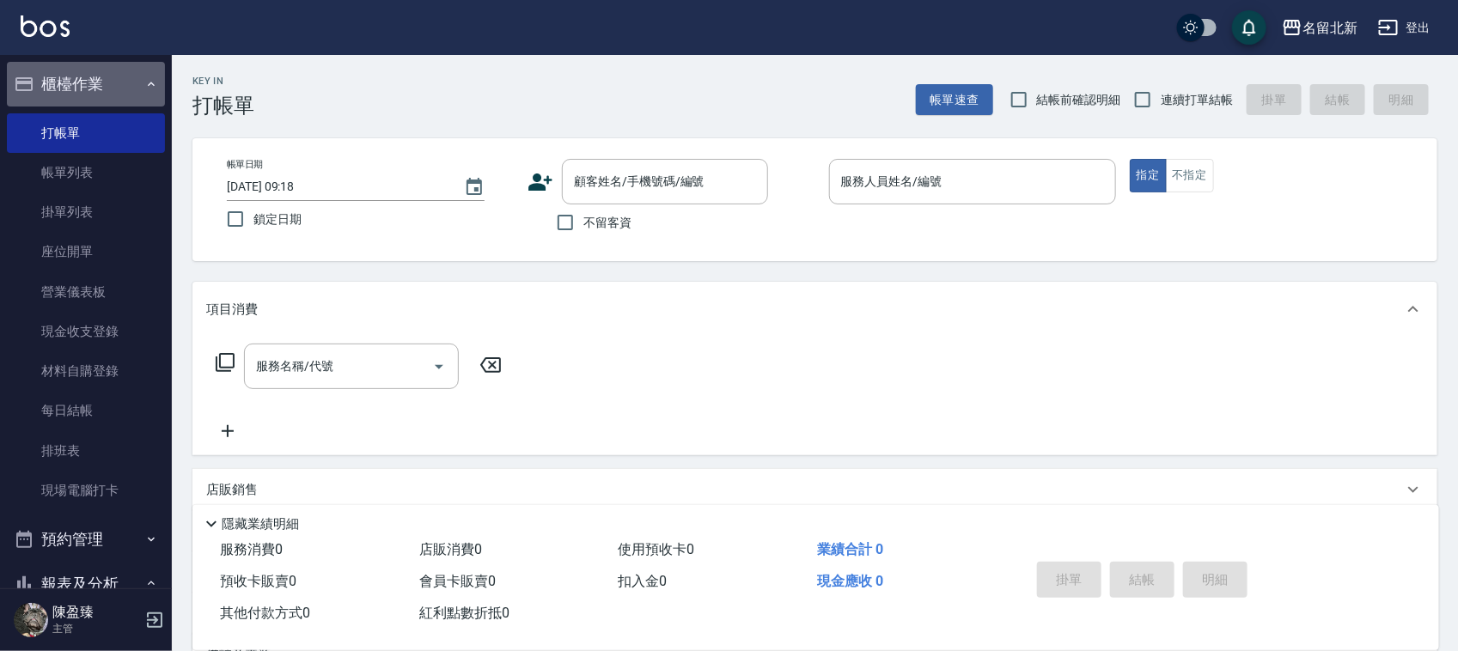
click at [105, 76] on button "櫃檯作業" at bounding box center [86, 84] width 158 height 45
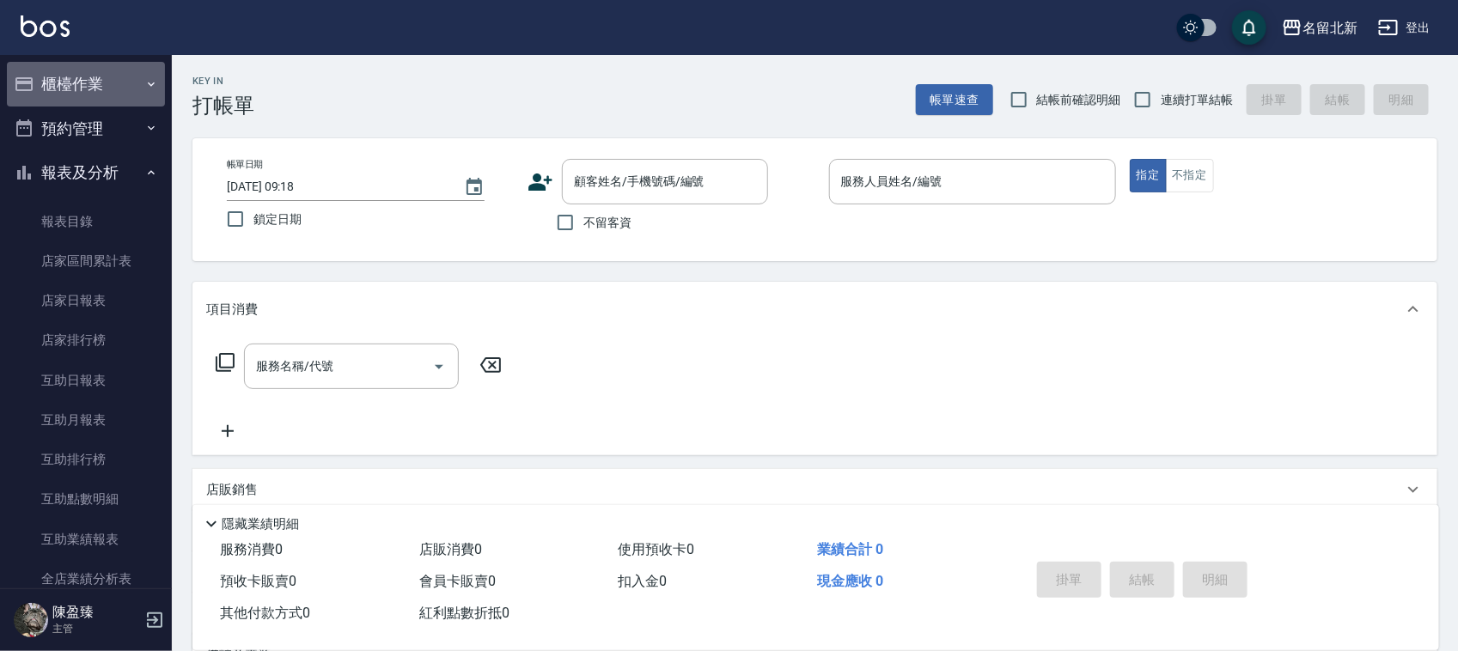
click at [93, 86] on button "櫃檯作業" at bounding box center [86, 84] width 158 height 45
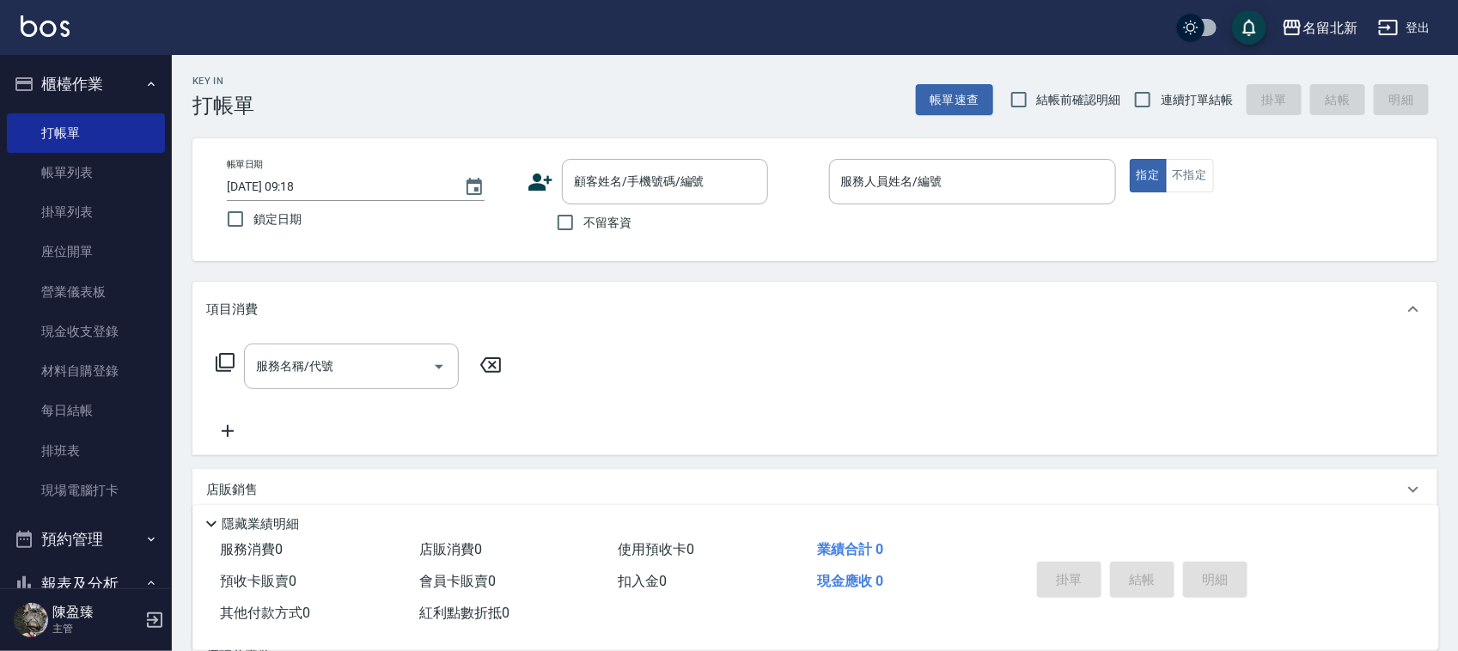
click at [100, 93] on button "櫃檯作業" at bounding box center [86, 84] width 158 height 45
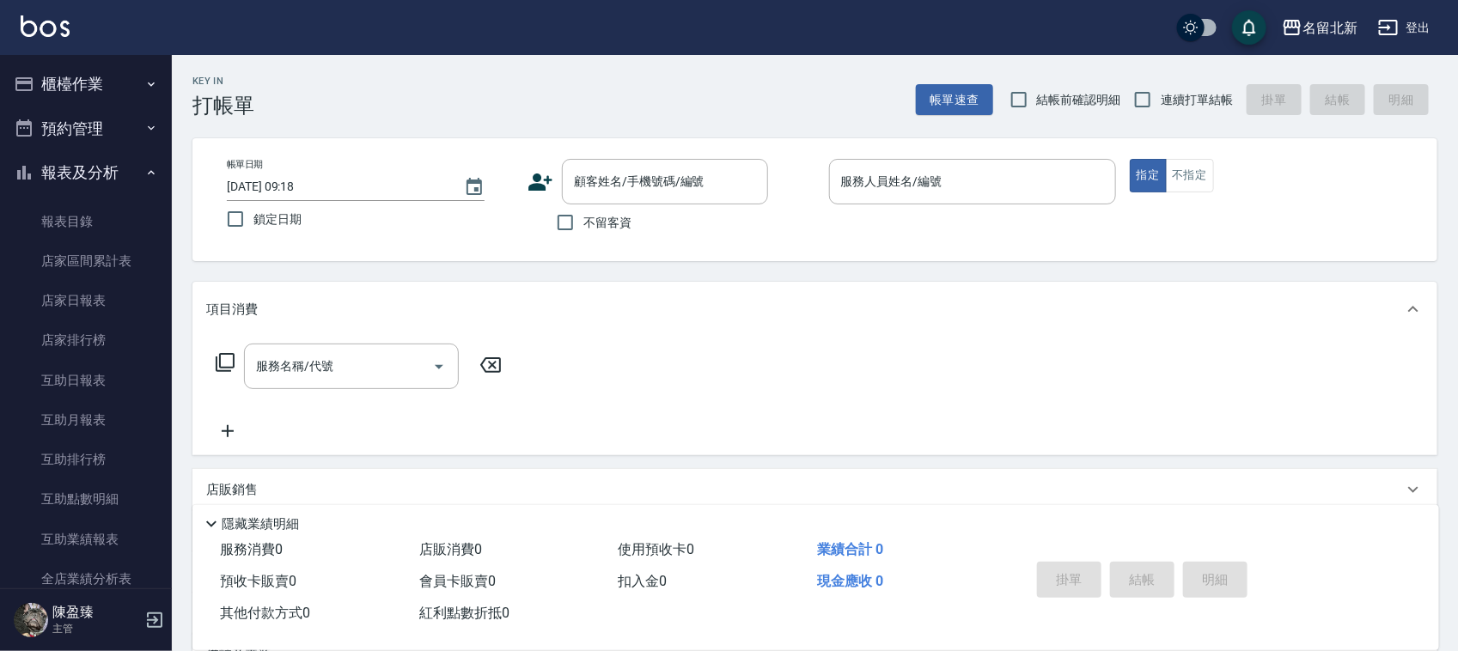
click at [94, 113] on button "預約管理" at bounding box center [86, 129] width 158 height 45
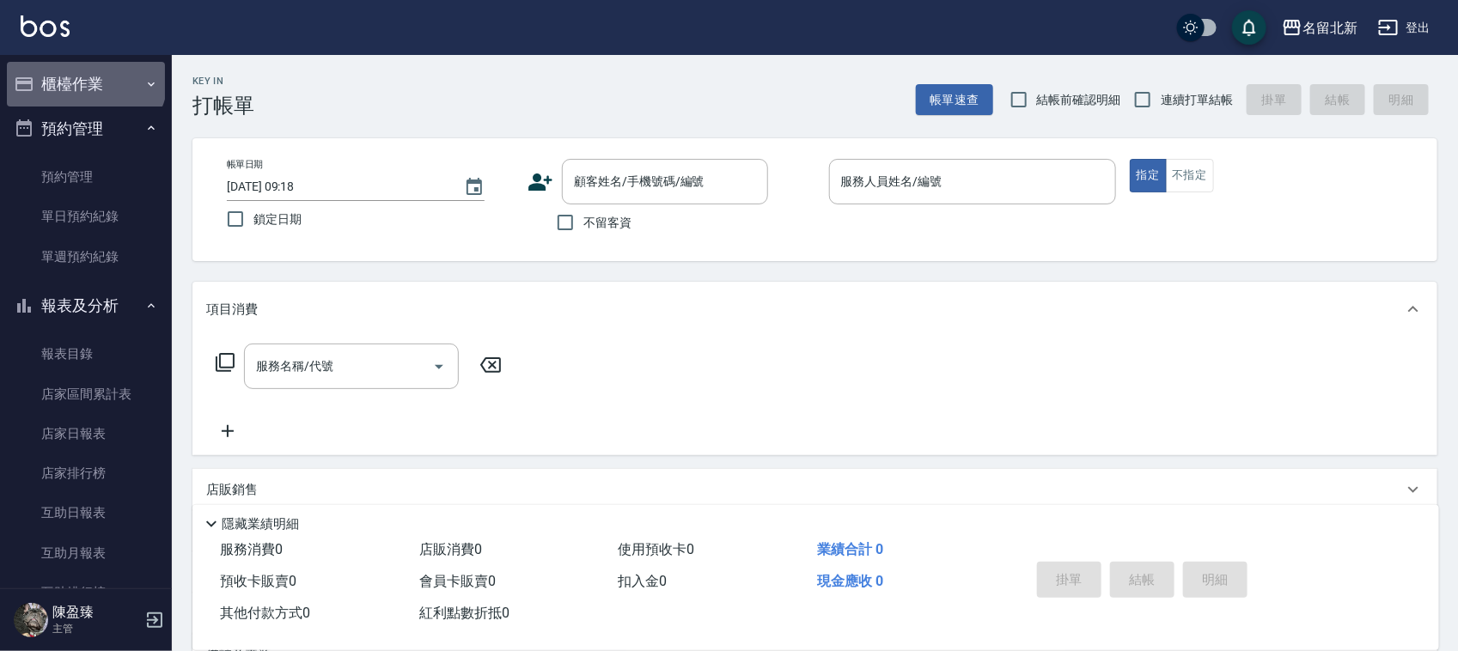
click at [84, 76] on button "櫃檯作業" at bounding box center [86, 84] width 158 height 45
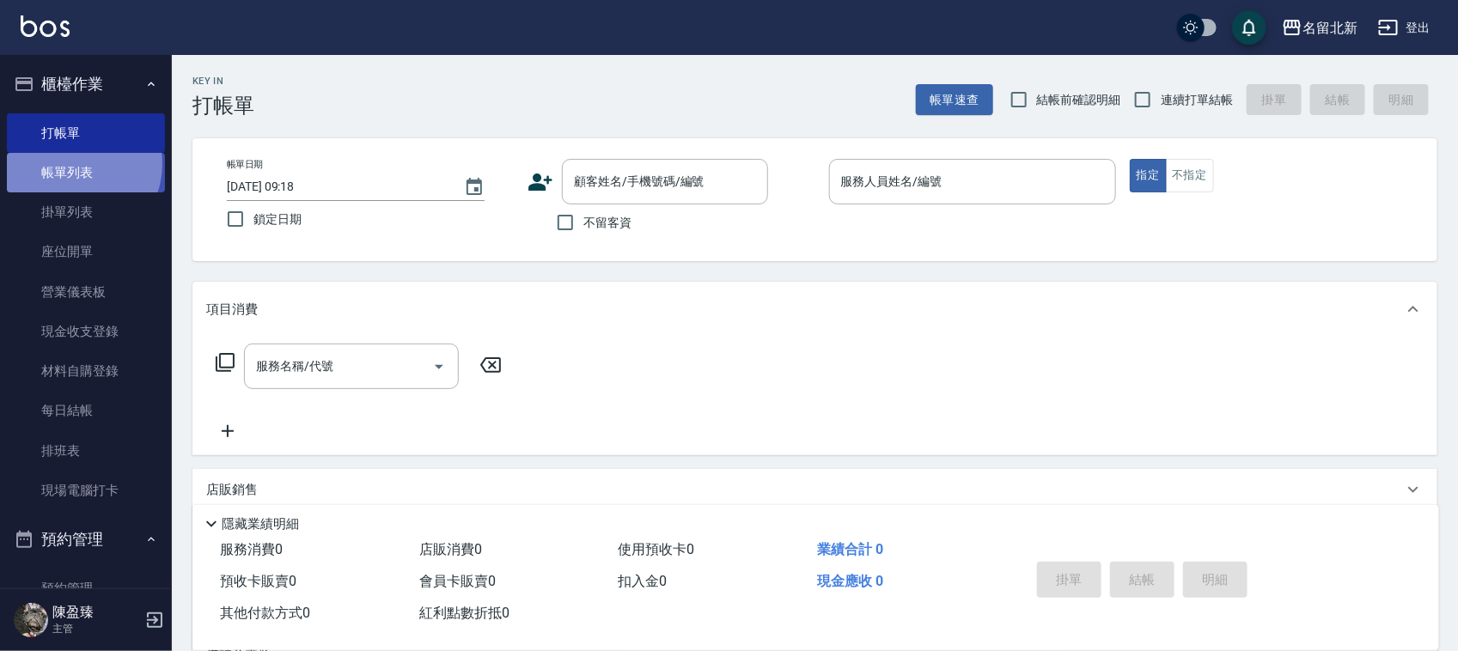
click at [75, 164] on link "帳單列表" at bounding box center [86, 173] width 158 height 40
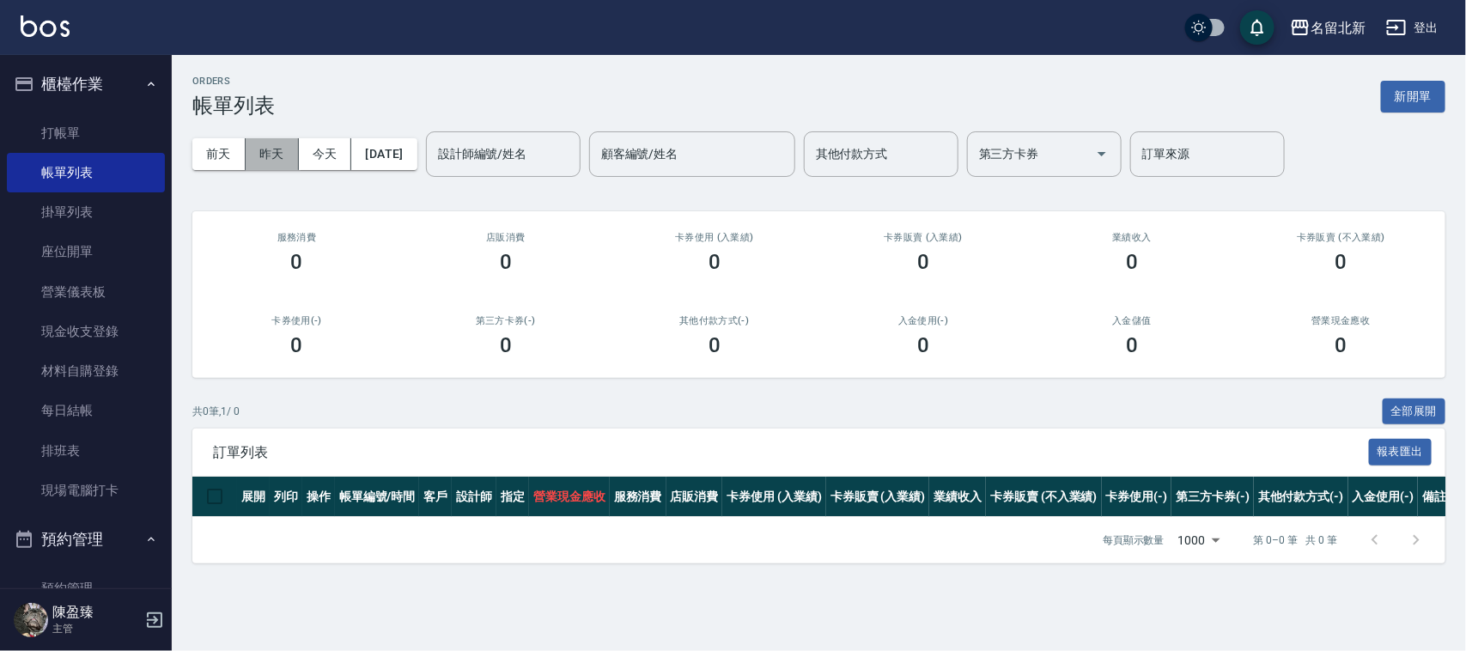
click at [267, 140] on button "昨天" at bounding box center [272, 154] width 53 height 32
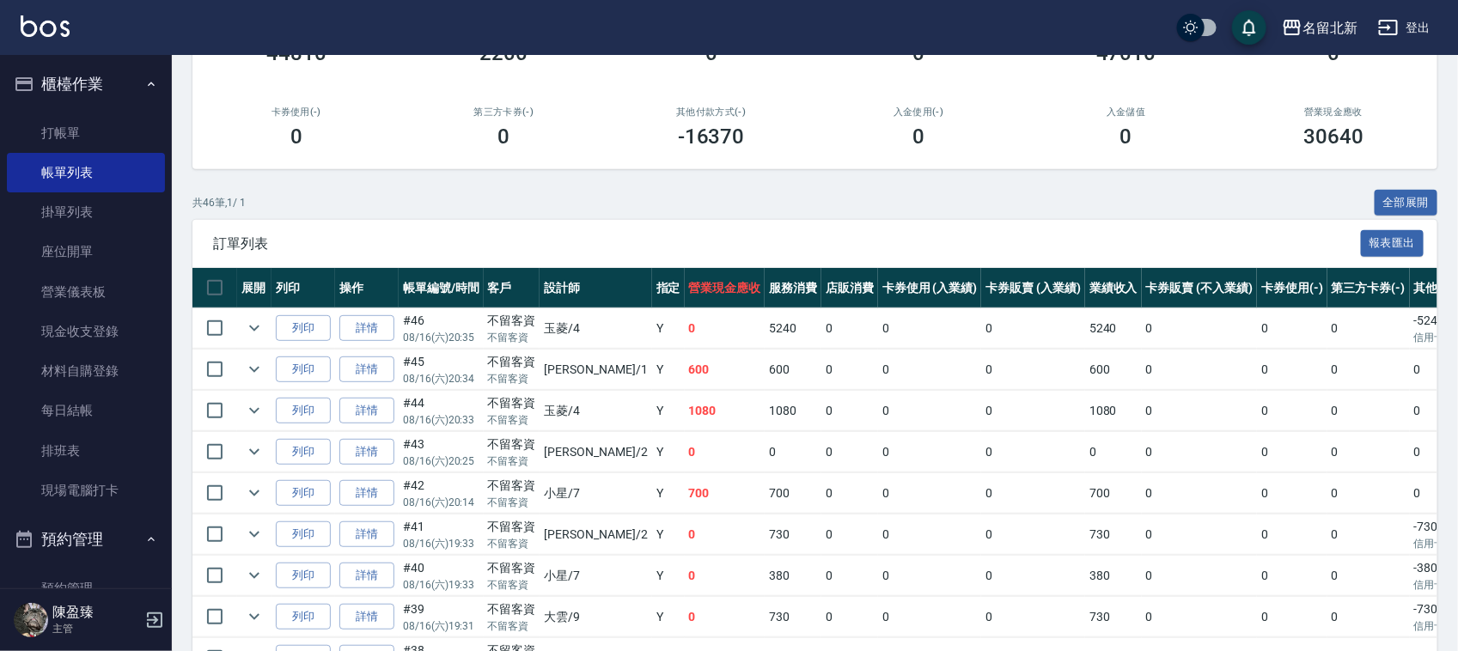
scroll to position [215, 0]
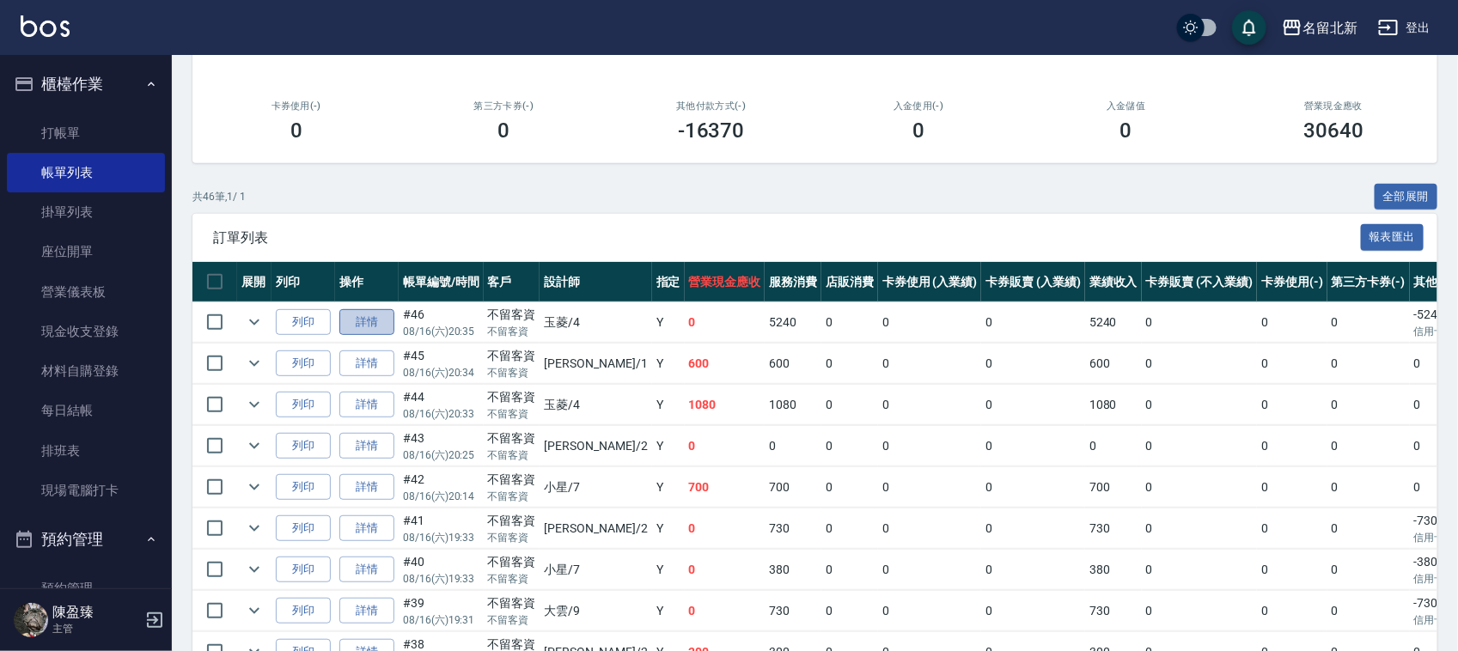
click at [376, 326] on link "詳情" at bounding box center [366, 322] width 55 height 27
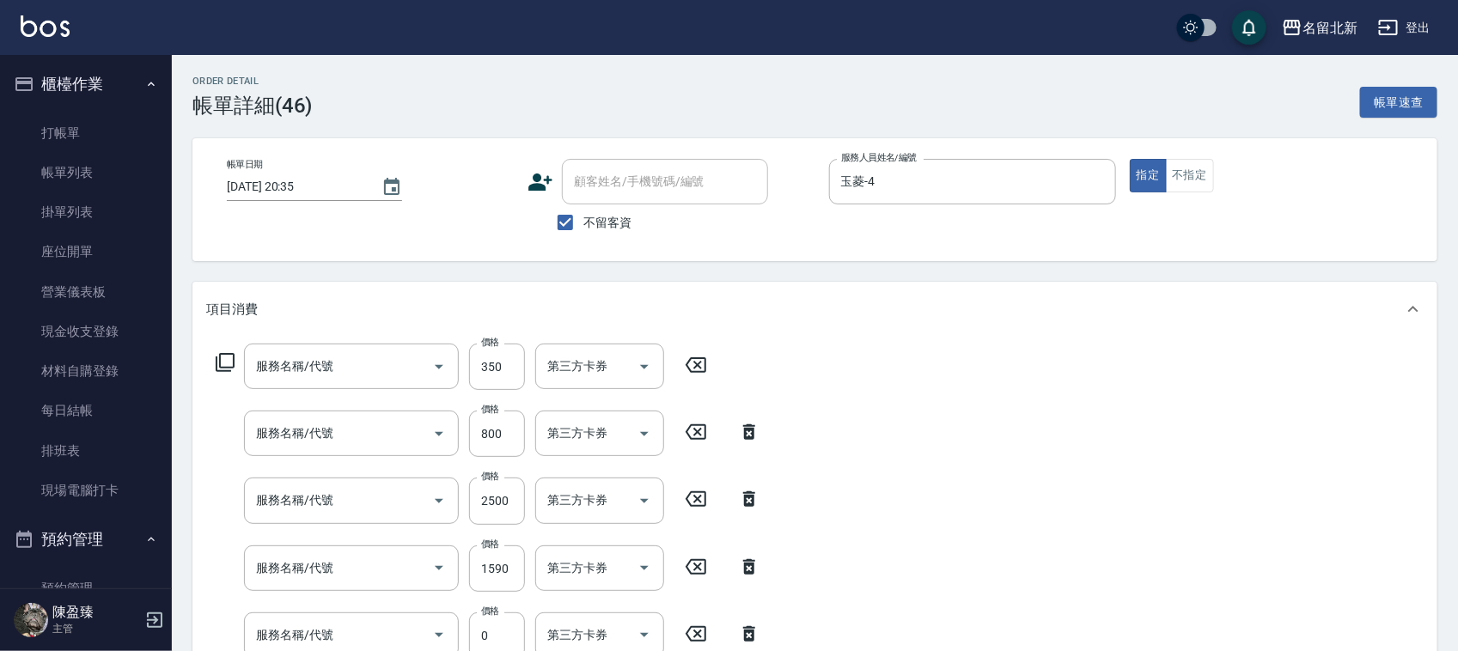
type input "[DATE] 20:35"
checkbox input "true"
type input "玉菱-4"
type input "頭皮隔離(609)"
type input "毛母細胞活性霜(610)"
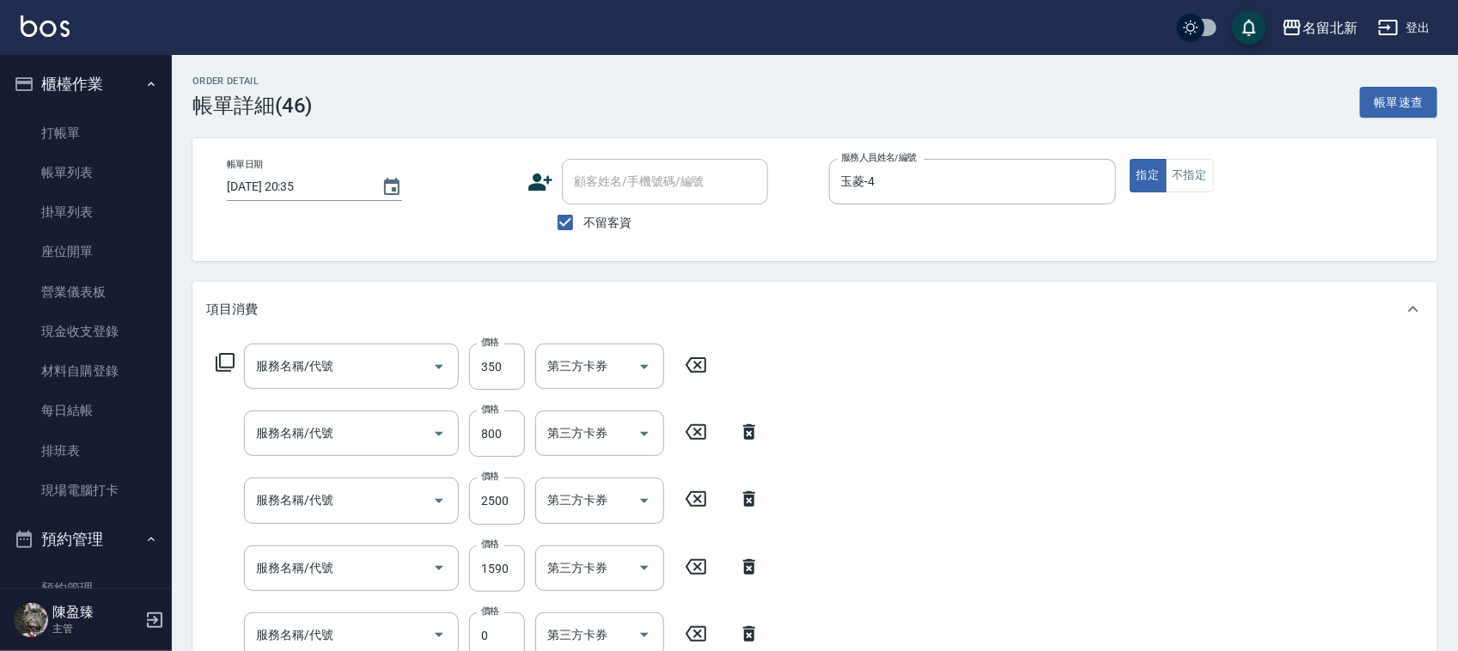
type input "燙髮(401)"
type input "染髮(501)"
type input "互助250(725)"
type input "洗髮.互助30(703)"
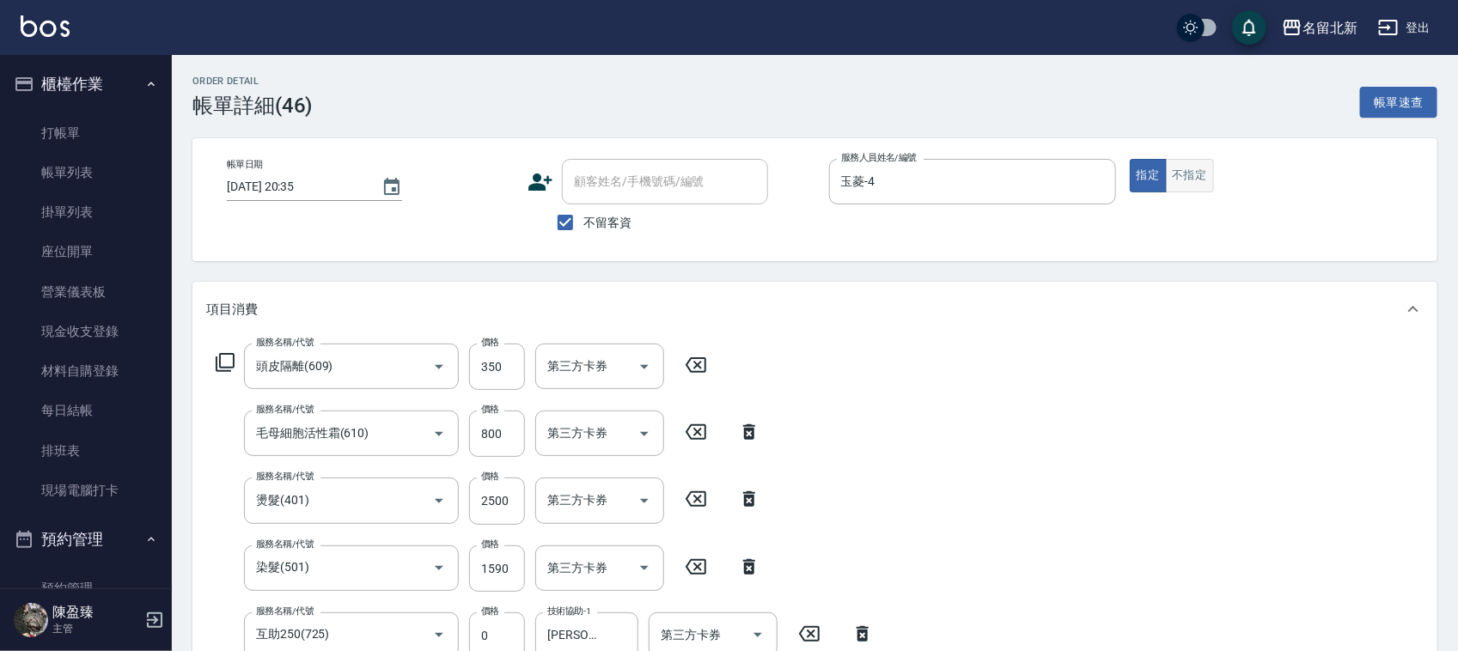
click at [1187, 173] on button "不指定" at bounding box center [1190, 175] width 48 height 33
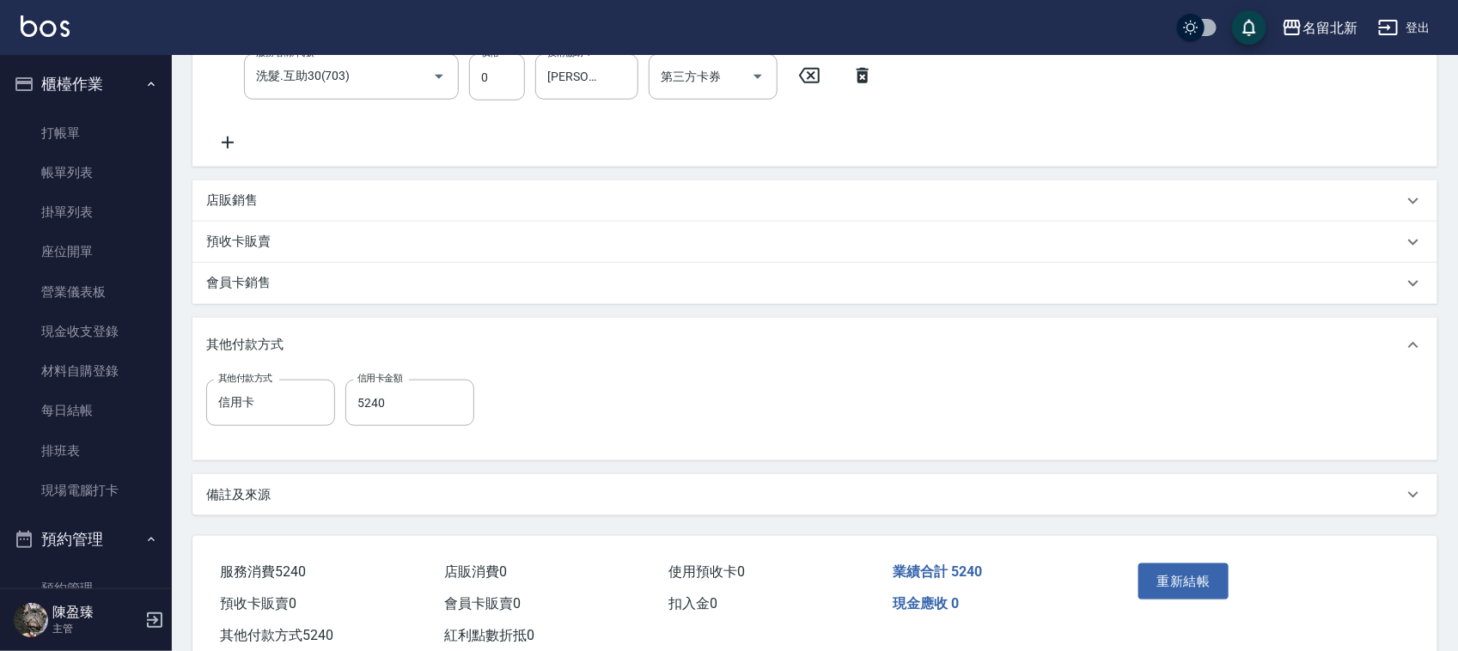
scroll to position [644, 0]
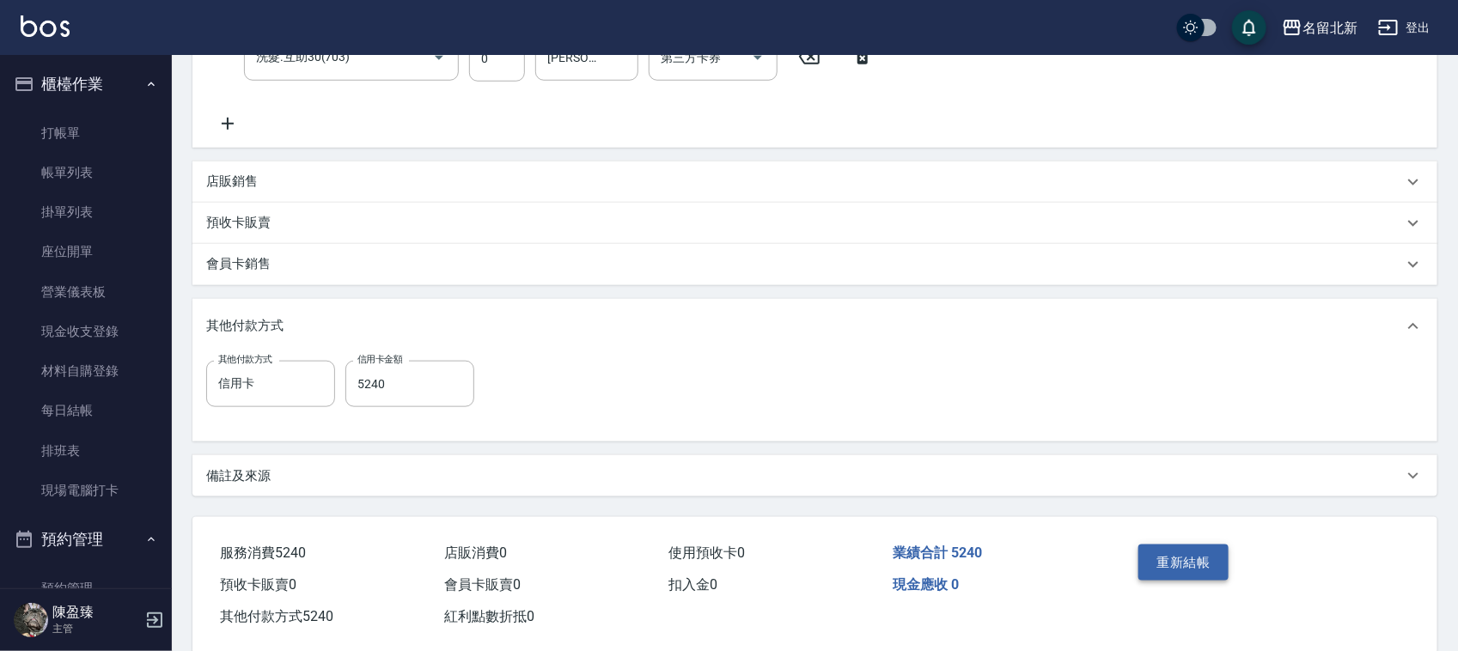
click at [1169, 569] on button "重新結帳" at bounding box center [1183, 563] width 91 height 36
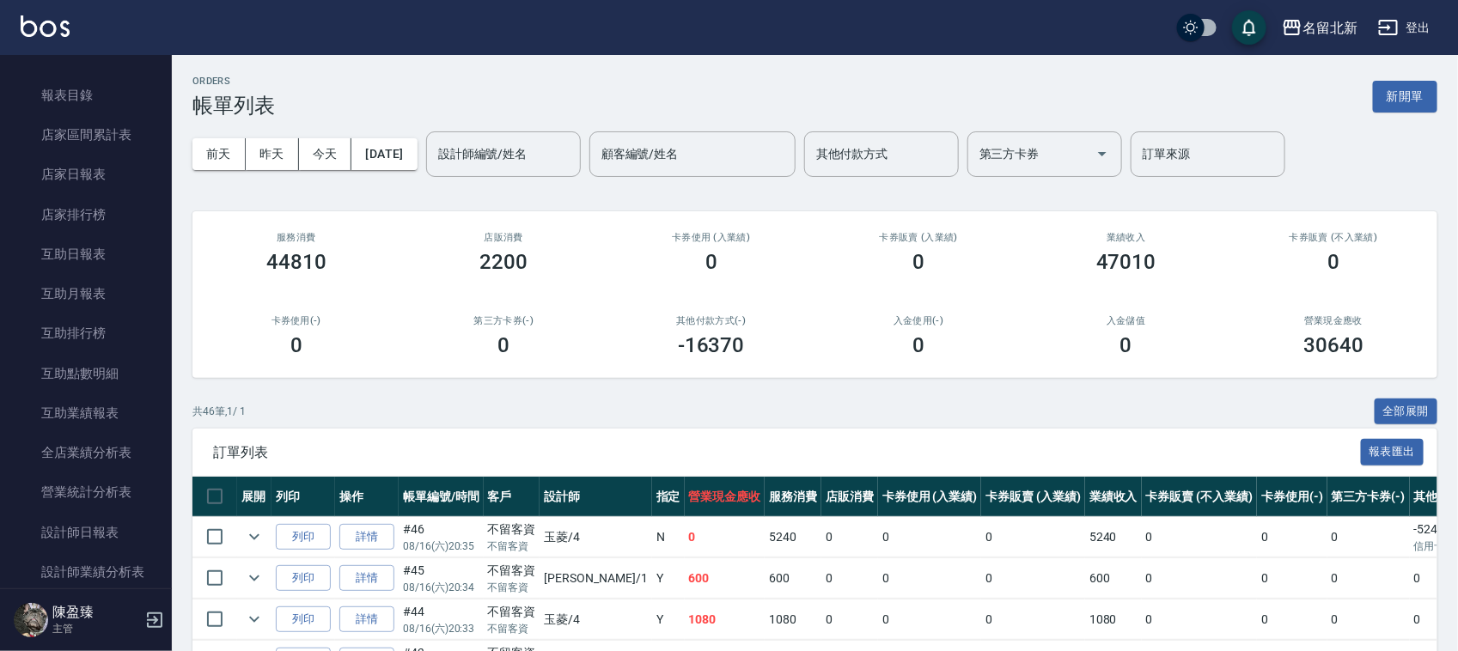
scroll to position [674, 0]
click at [116, 530] on link "設計師日報表" at bounding box center [86, 528] width 158 height 40
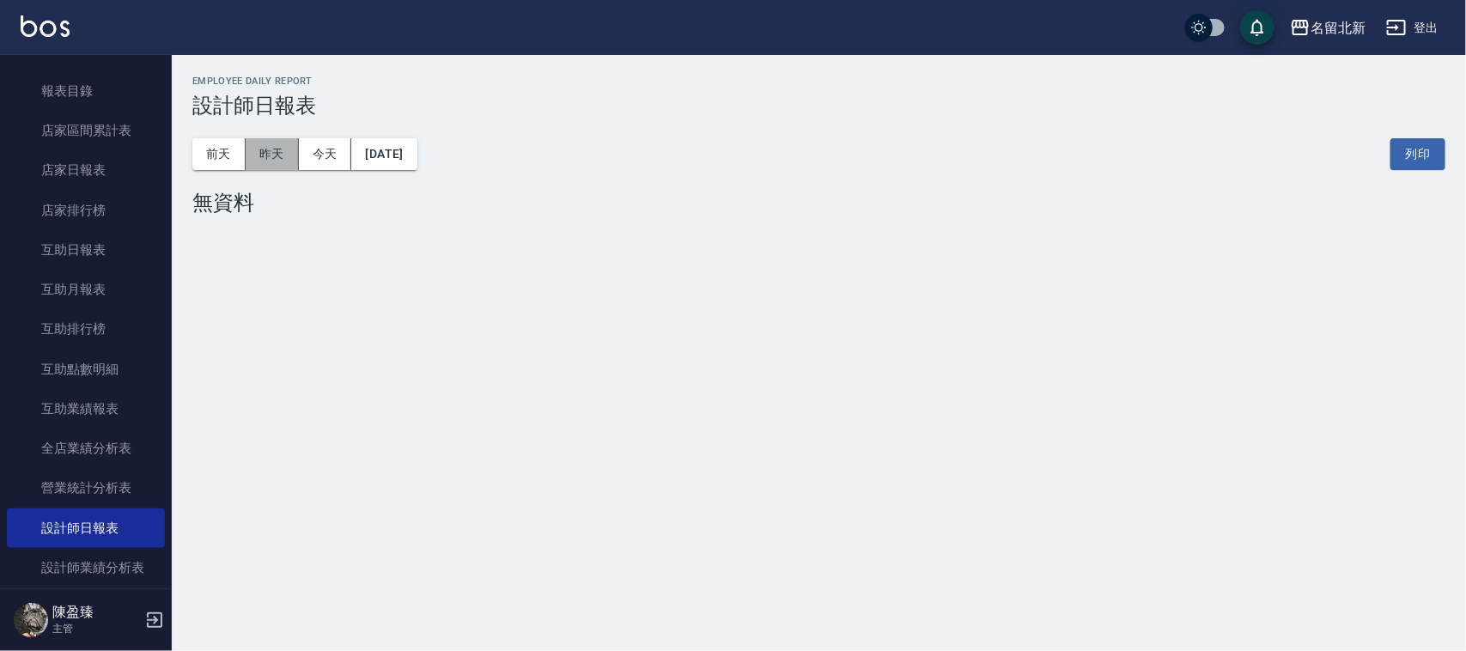
click at [281, 151] on button "昨天" at bounding box center [272, 154] width 53 height 32
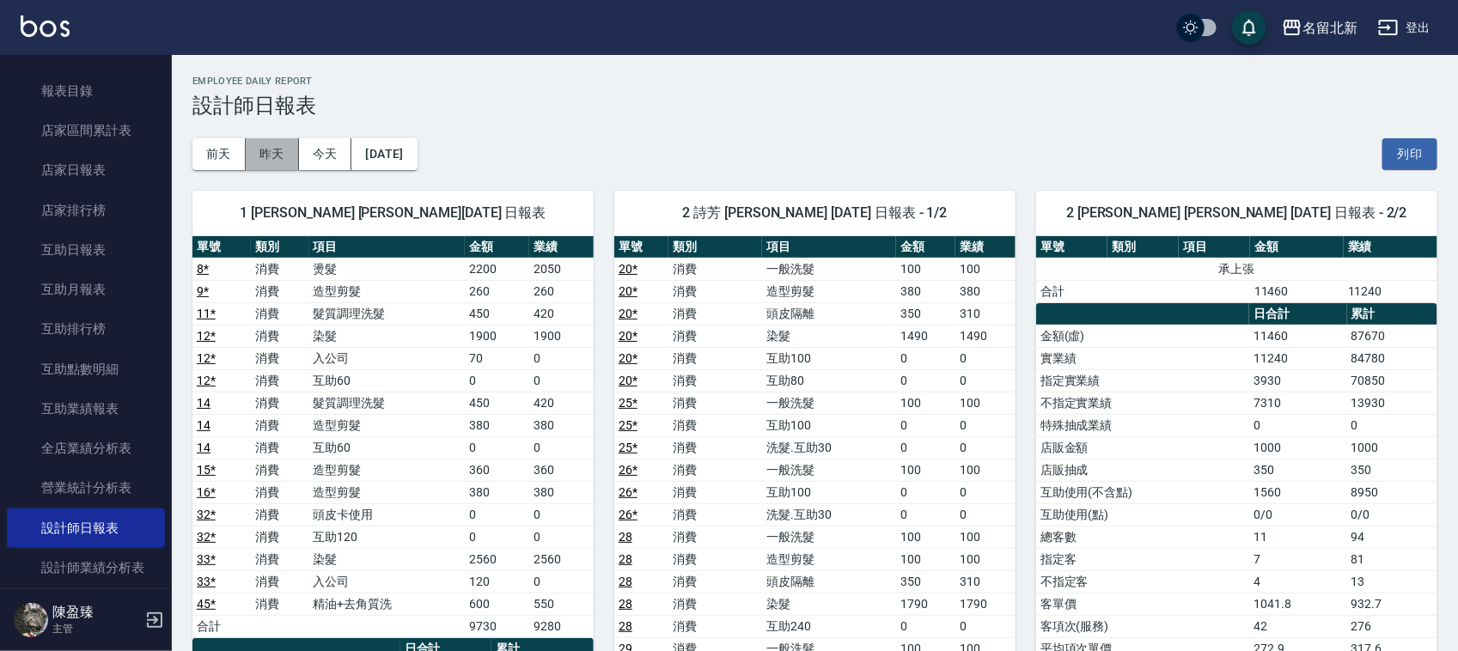
click at [279, 159] on button "昨天" at bounding box center [272, 154] width 53 height 32
click at [213, 159] on button "前天" at bounding box center [218, 154] width 53 height 32
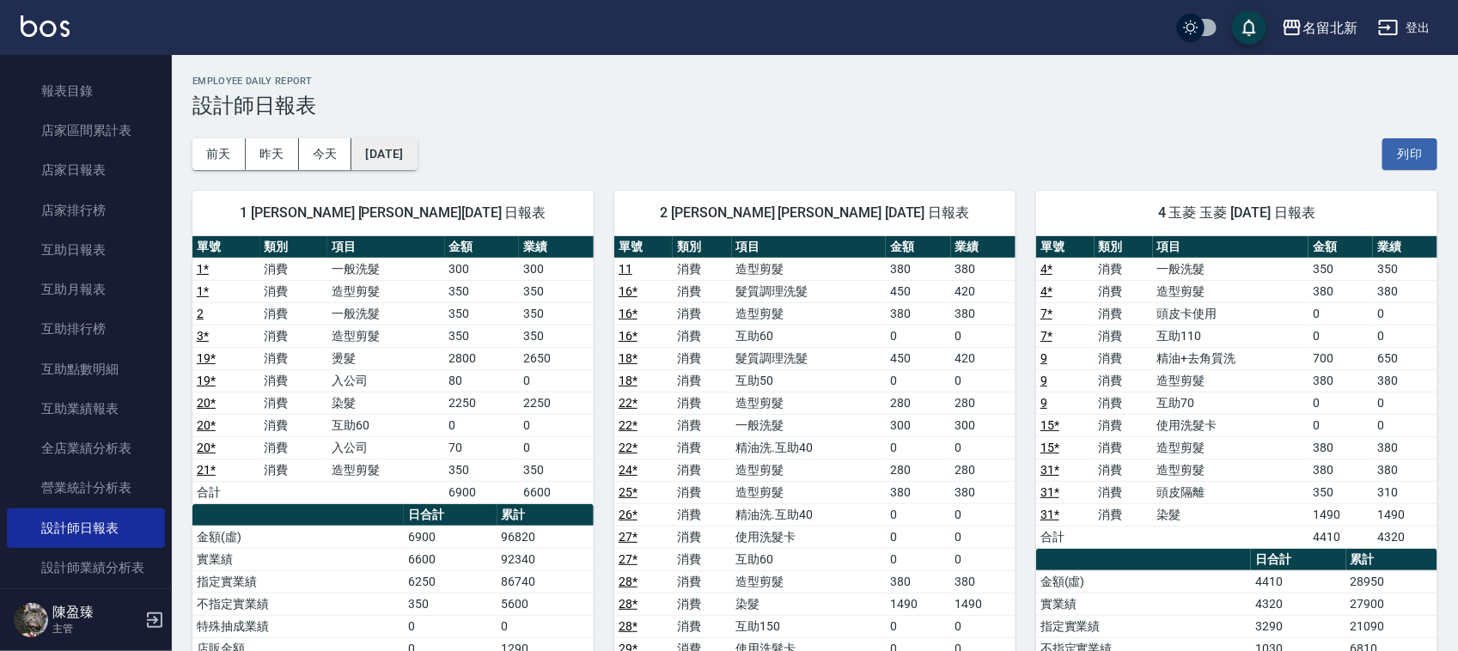
click at [417, 150] on button "[DATE]" at bounding box center [383, 154] width 65 height 32
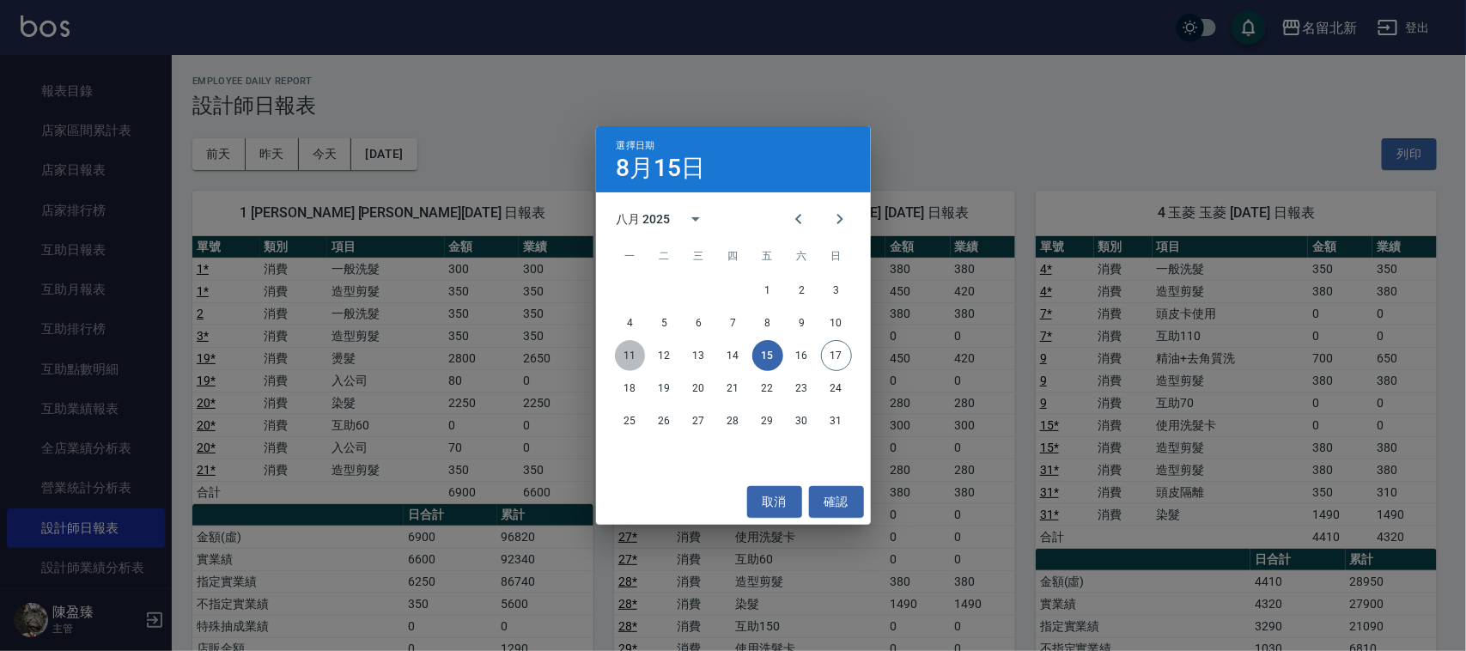
click at [633, 358] on button "11" at bounding box center [630, 355] width 31 height 31
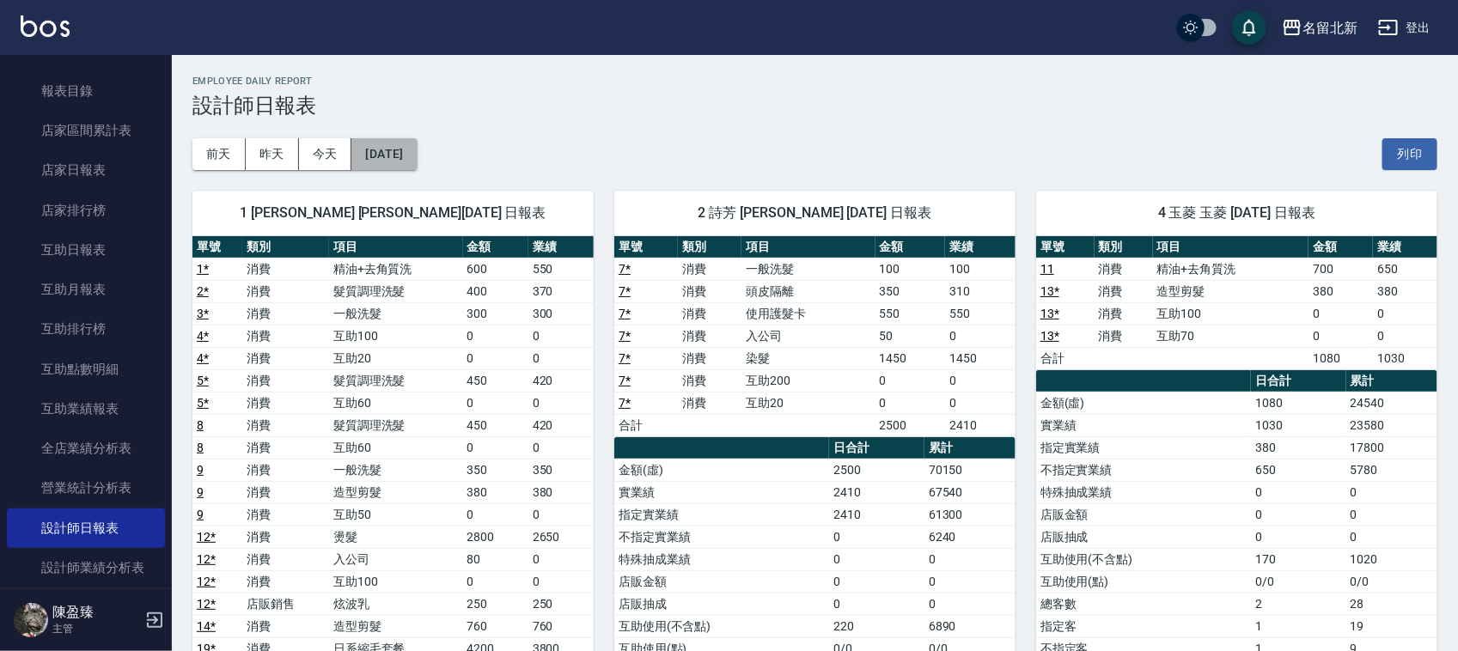
click at [417, 156] on button "[DATE]" at bounding box center [383, 154] width 65 height 32
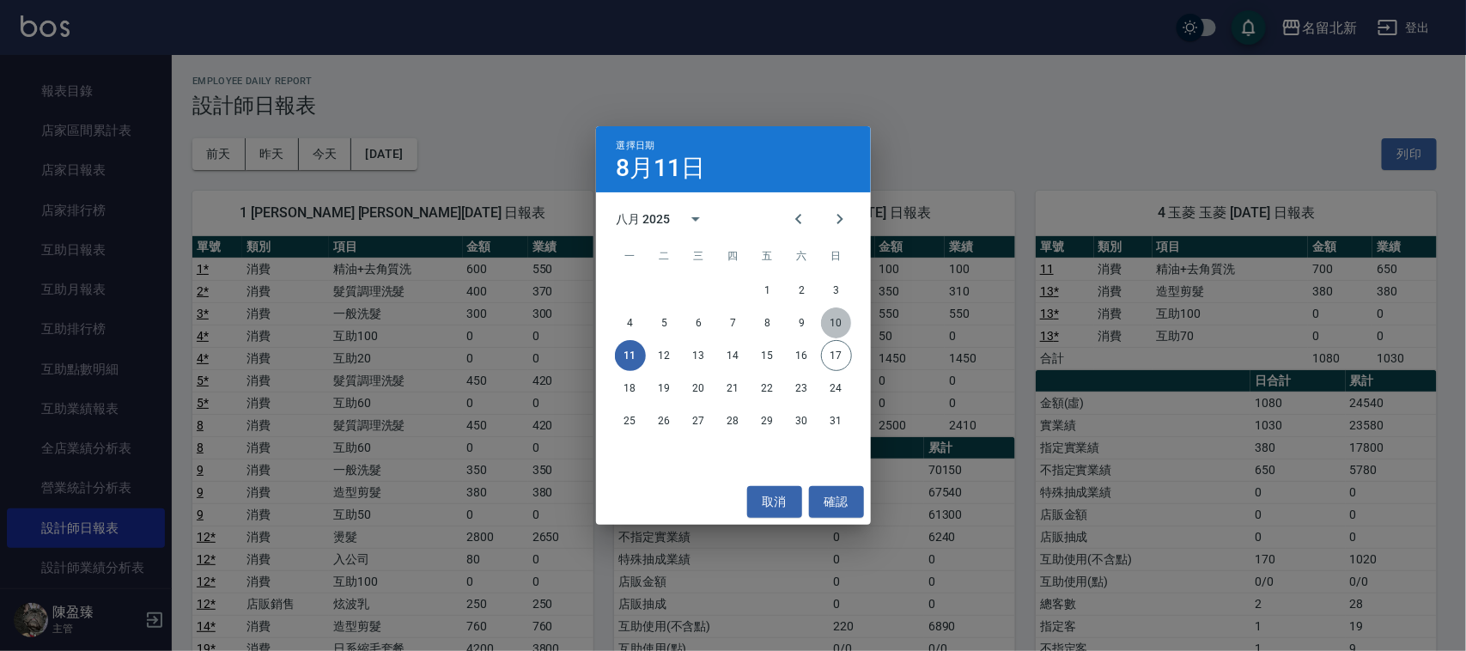
click at [843, 319] on button "10" at bounding box center [836, 322] width 31 height 31
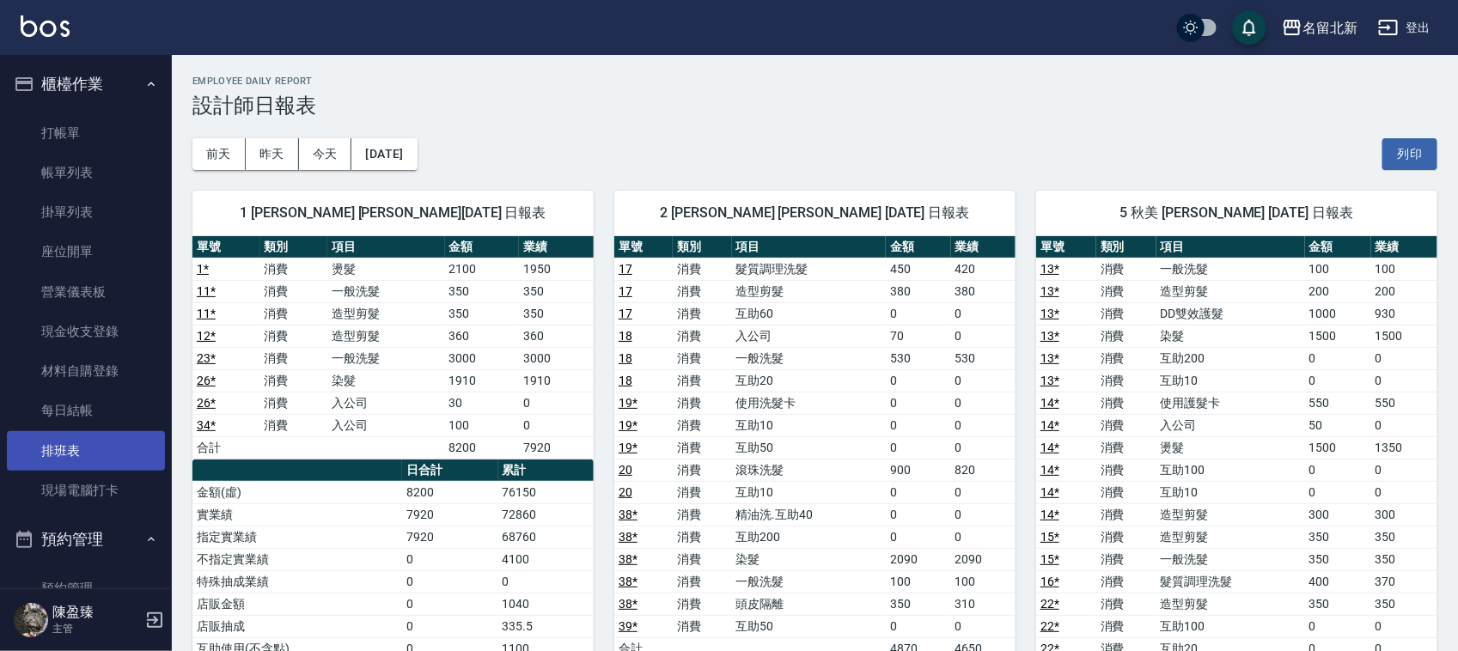
click at [66, 443] on link "排班表" at bounding box center [86, 451] width 158 height 40
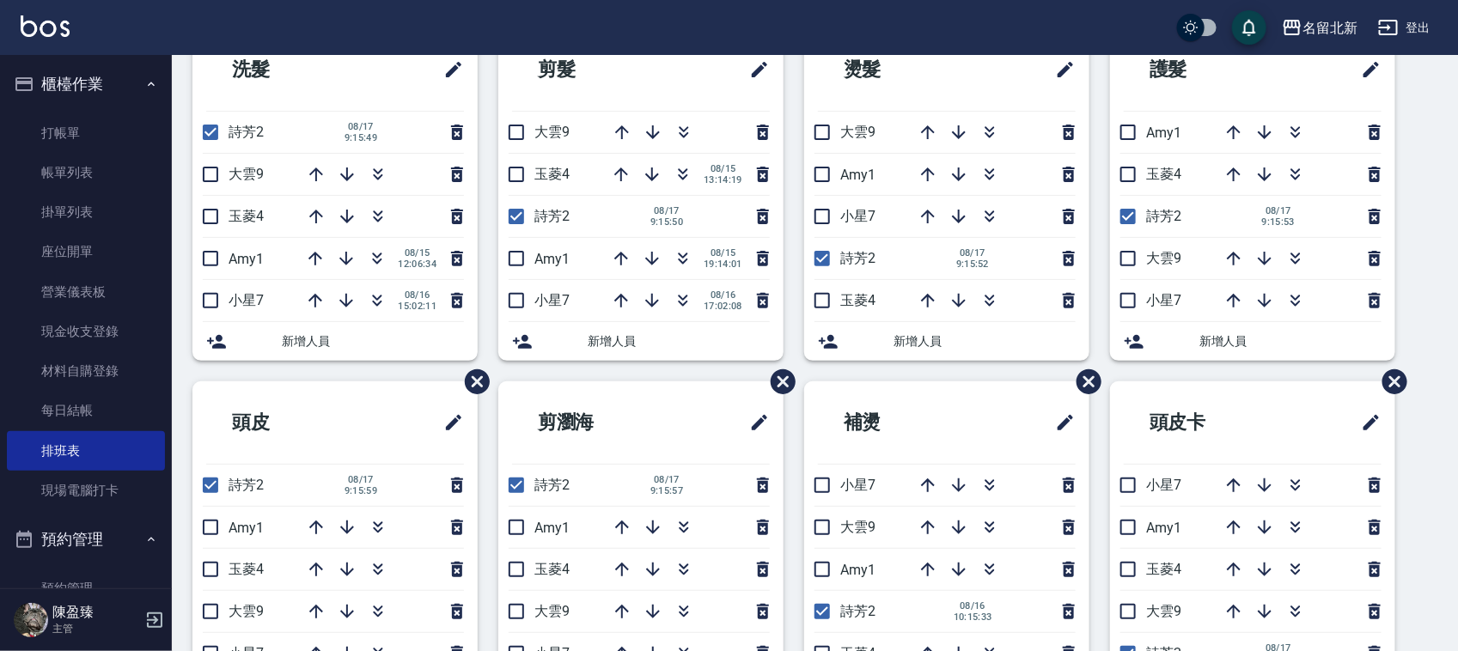
scroll to position [114, 0]
